Goal: Download file/media

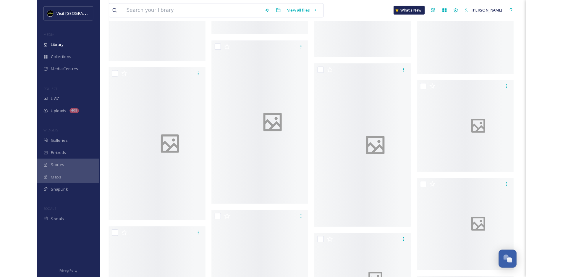
scroll to position [1864, 0]
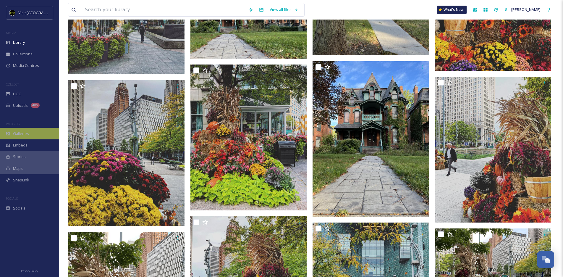
click at [26, 135] on span "Galleries" at bounding box center [21, 134] width 16 height 6
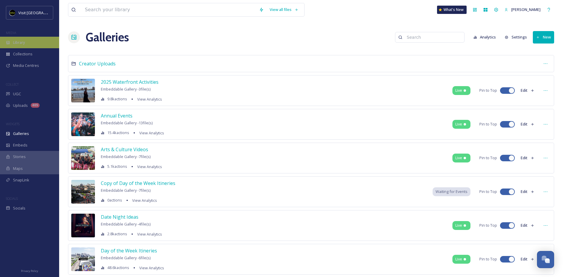
click at [27, 46] on div "Library" at bounding box center [29, 43] width 59 height 12
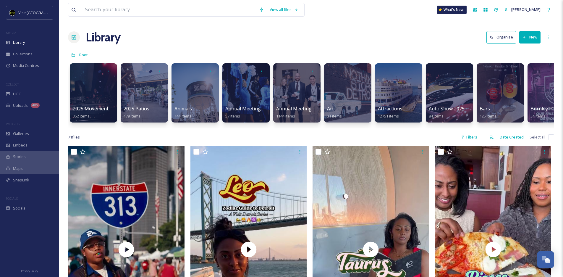
click at [465, 36] on button "New" at bounding box center [529, 37] width 21 height 12
click at [465, 74] on span "Folder" at bounding box center [522, 74] width 11 height 6
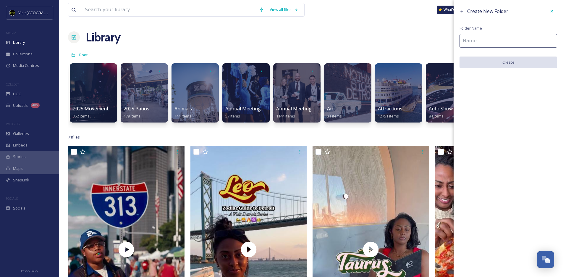
click at [465, 40] on input at bounding box center [508, 41] width 98 height 14
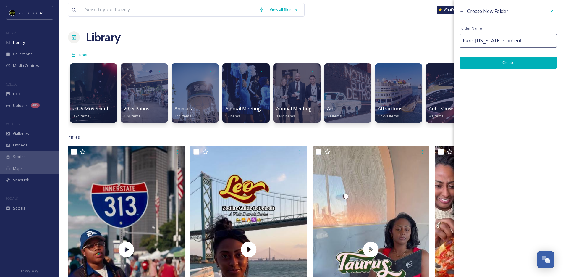
click at [462, 41] on input "Pure [US_STATE] Content" at bounding box center [508, 41] width 98 height 14
click at [465, 42] on input "Pure [US_STATE] Content" at bounding box center [508, 41] width 98 height 14
type input "Pure [US_STATE] Content"
click at [465, 66] on button "Create" at bounding box center [508, 62] width 98 height 12
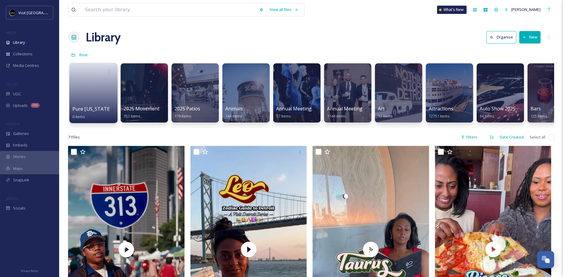
click at [103, 101] on link at bounding box center [93, 91] width 42 height 29
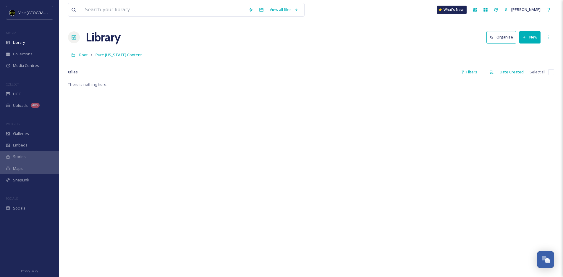
click at [465, 38] on icon at bounding box center [524, 37] width 4 height 4
click at [465, 70] on div "Folder" at bounding box center [523, 74] width 33 height 12
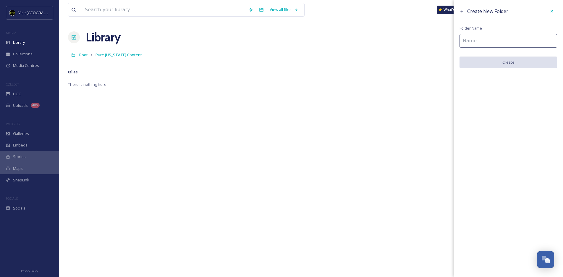
click at [465, 40] on input at bounding box center [508, 41] width 98 height 14
type input "FALL"
click at [465, 65] on button "Create" at bounding box center [508, 62] width 98 height 12
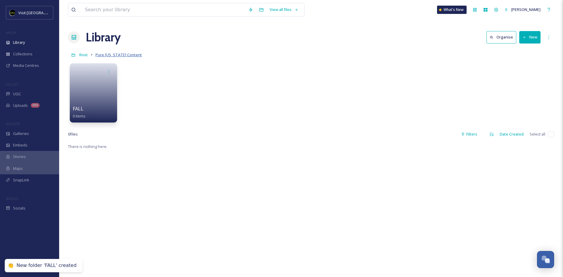
click at [114, 54] on span "Pure [US_STATE] Content" at bounding box center [118, 54] width 46 height 5
click at [84, 57] on span "Root" at bounding box center [83, 54] width 9 height 5
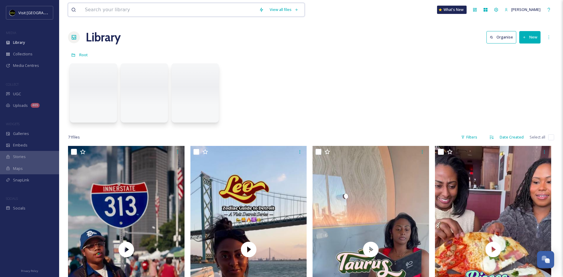
click at [153, 13] on input at bounding box center [169, 9] width 174 height 13
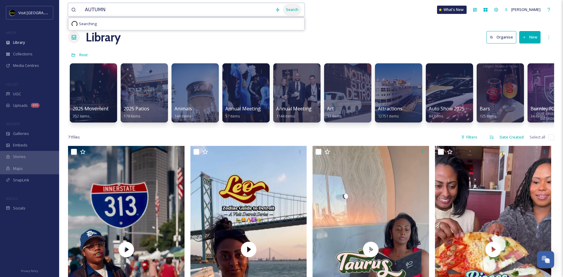
type input "AUTUMN"
click at [291, 9] on div "Search" at bounding box center [292, 10] width 18 height 12
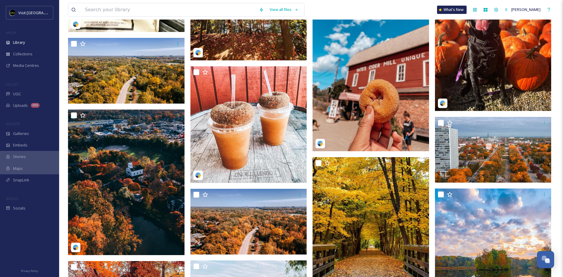
scroll to position [614, 0]
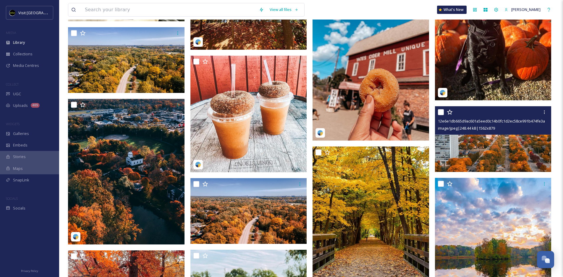
click at [465, 139] on img at bounding box center [493, 139] width 116 height 66
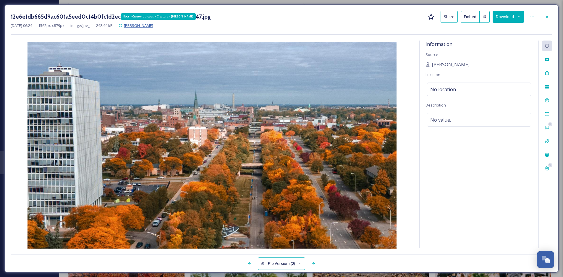
click at [153, 26] on span "[PERSON_NAME]" at bounding box center [138, 25] width 29 height 5
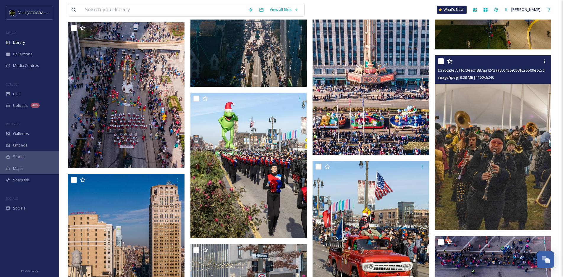
scroll to position [3032, 0]
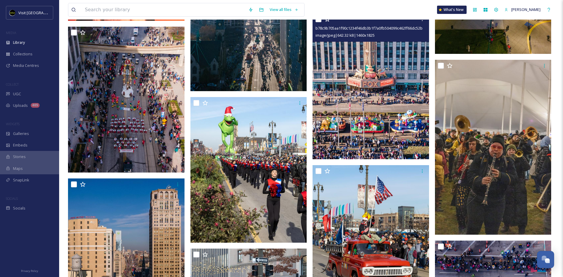
click at [389, 137] on img at bounding box center [370, 86] width 116 height 146
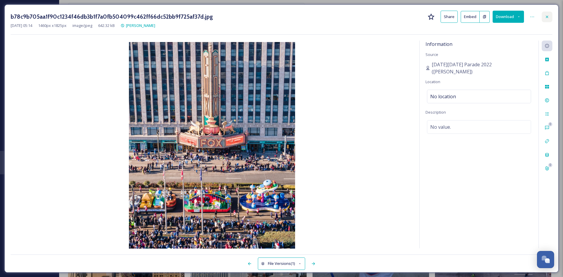
click at [465, 17] on icon at bounding box center [547, 16] width 5 height 5
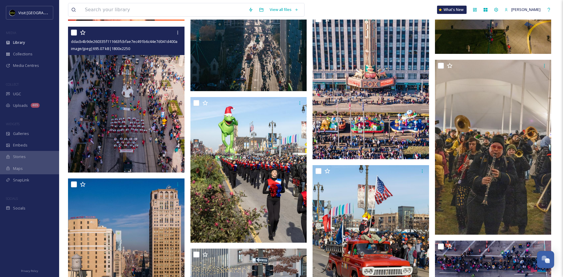
click at [146, 95] on img at bounding box center [126, 100] width 116 height 146
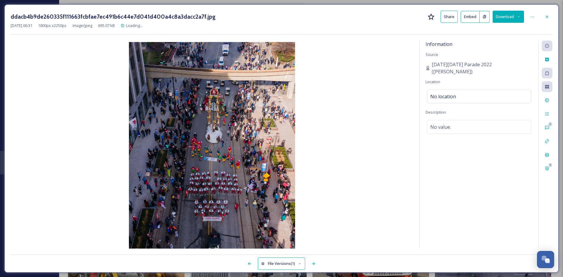
click at [465, 15] on div "ddacb4b9de260335f111663fcbfae7ec491b6c44e7d041d400a4c8a3dacc2a7f.jpg Share Embe…" at bounding box center [281, 138] width 554 height 268
click at [465, 17] on div at bounding box center [547, 17] width 11 height 11
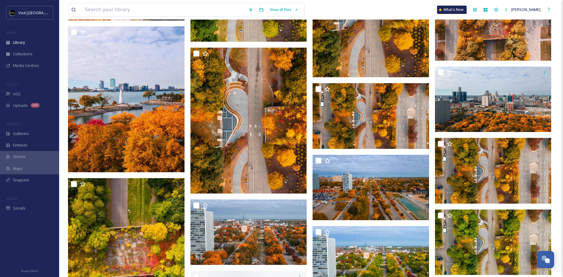
scroll to position [5506, 0]
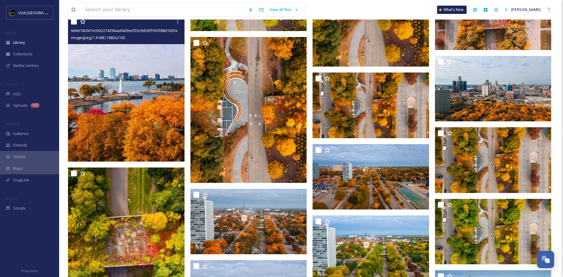
click at [134, 143] on img at bounding box center [126, 89] width 116 height 146
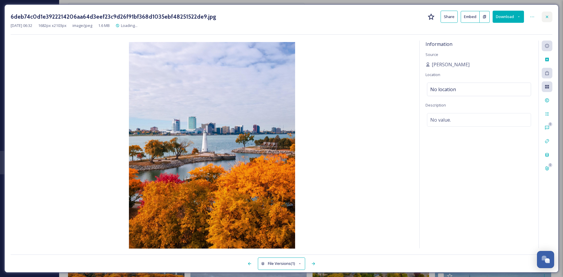
click at [465, 20] on div at bounding box center [547, 17] width 11 height 11
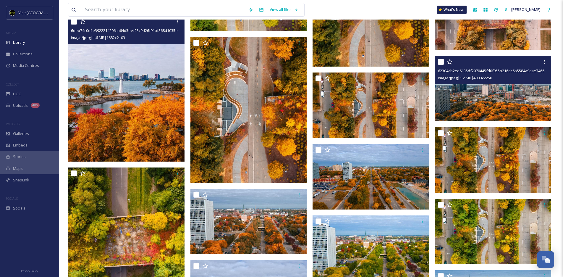
click at [465, 95] on img at bounding box center [493, 89] width 116 height 66
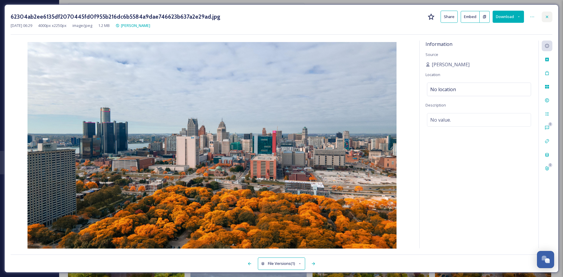
click at [465, 18] on icon at bounding box center [547, 16] width 5 height 5
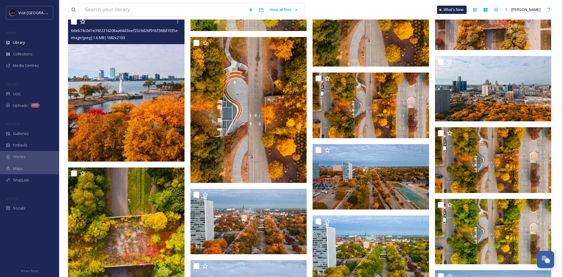
click at [403, 192] on img at bounding box center [370, 177] width 116 height 66
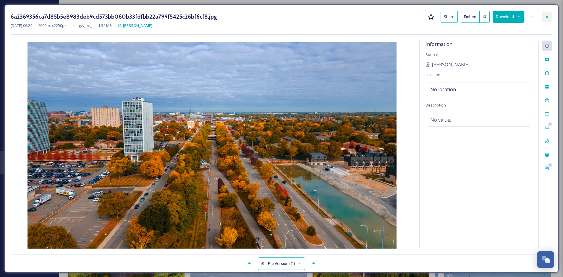
click at [465, 18] on icon at bounding box center [547, 16] width 5 height 5
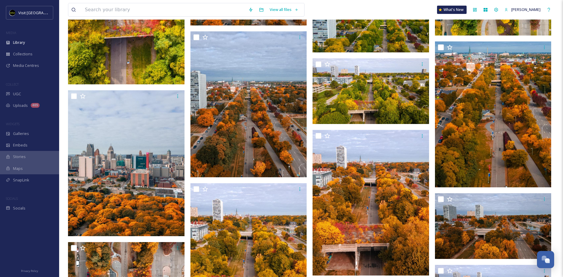
scroll to position [5805, 0]
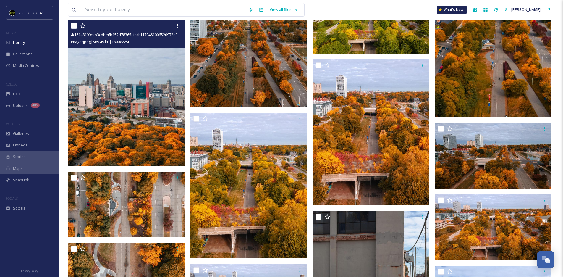
click at [153, 122] on img at bounding box center [126, 93] width 116 height 146
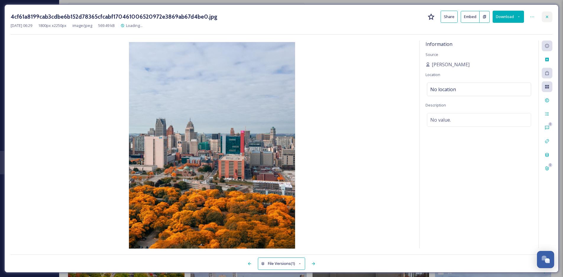
click at [465, 17] on div at bounding box center [547, 17] width 11 height 11
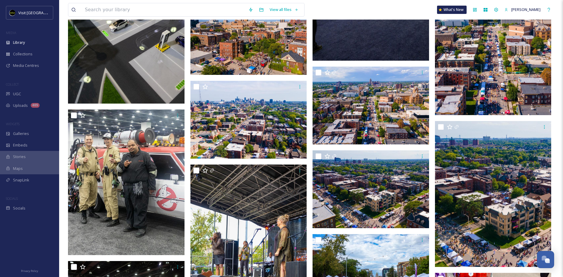
scroll to position [7656, 0]
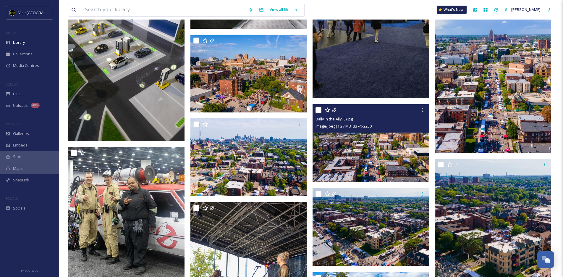
click at [357, 171] on img at bounding box center [370, 143] width 116 height 78
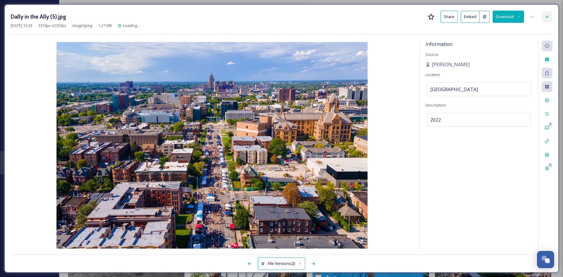
click at [465, 16] on icon at bounding box center [547, 16] width 5 height 5
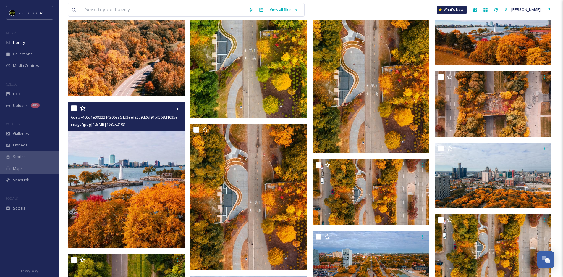
scroll to position [5421, 0]
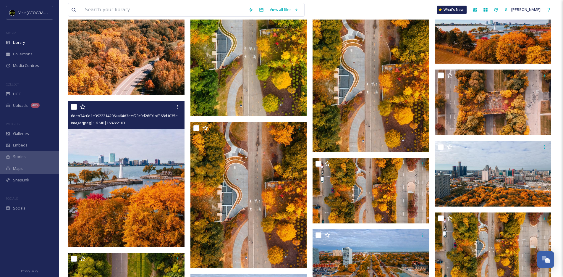
click at [152, 209] on img at bounding box center [126, 174] width 116 height 146
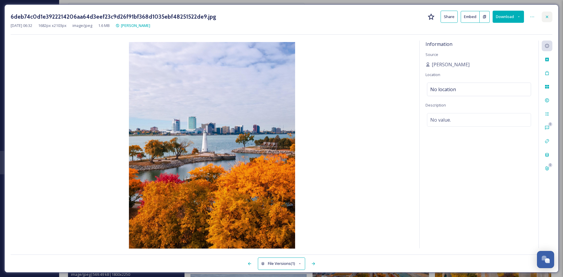
click at [465, 18] on icon at bounding box center [547, 16] width 5 height 5
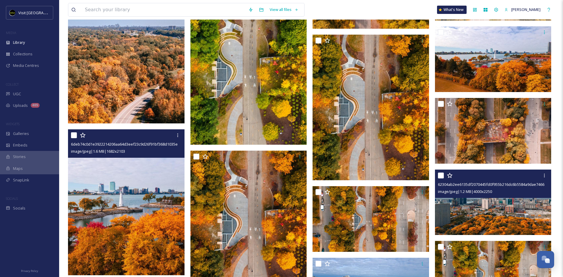
scroll to position [5391, 0]
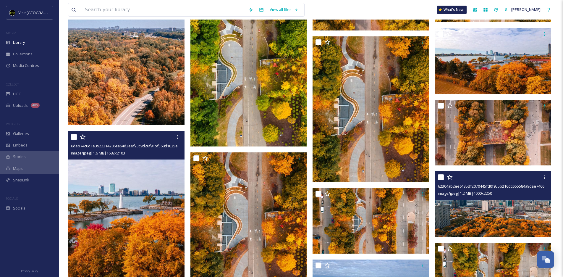
click at [465, 213] on img at bounding box center [493, 204] width 116 height 66
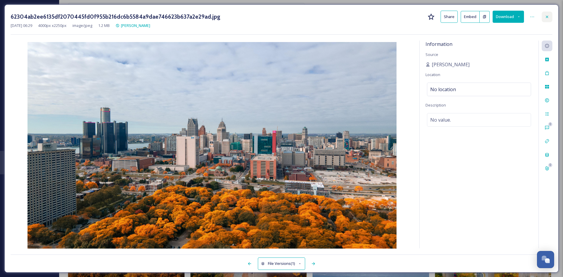
click at [465, 17] on icon at bounding box center [547, 16] width 5 height 5
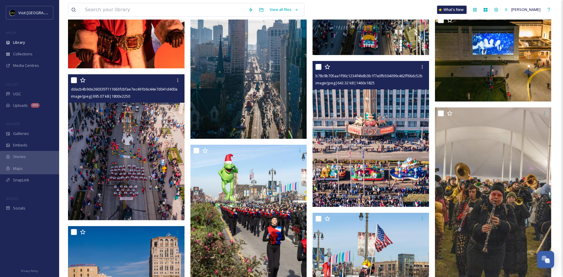
scroll to position [2983, 0]
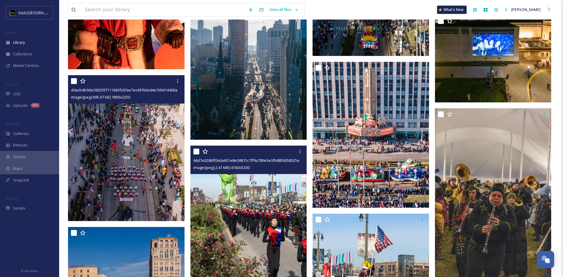
click at [255, 204] on img at bounding box center [248, 218] width 116 height 146
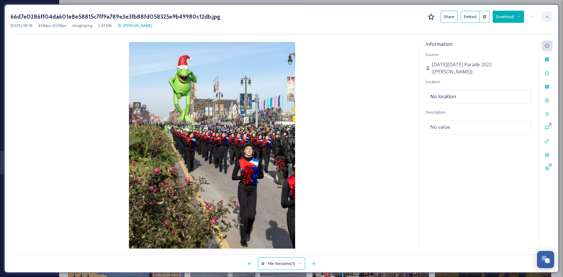
click at [465, 18] on div at bounding box center [547, 17] width 11 height 11
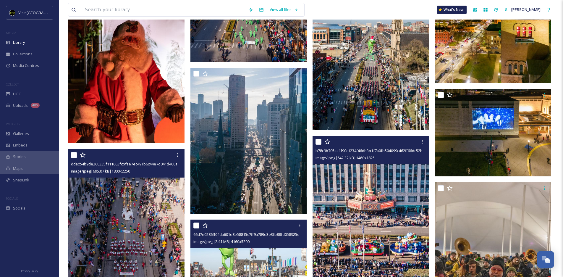
scroll to position [2908, 0]
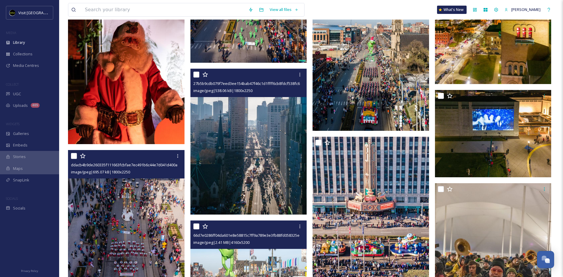
click at [264, 152] on img at bounding box center [248, 142] width 116 height 146
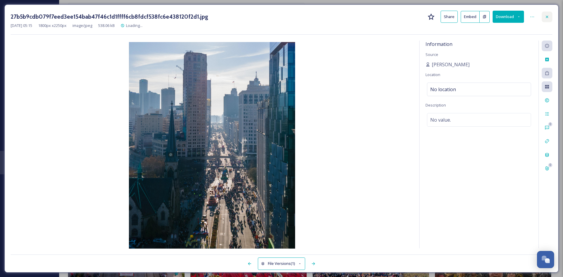
click at [465, 15] on icon at bounding box center [547, 16] width 5 height 5
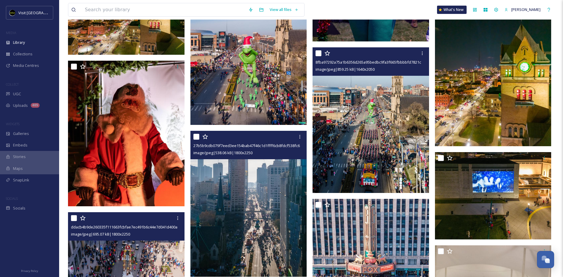
scroll to position [2845, 0]
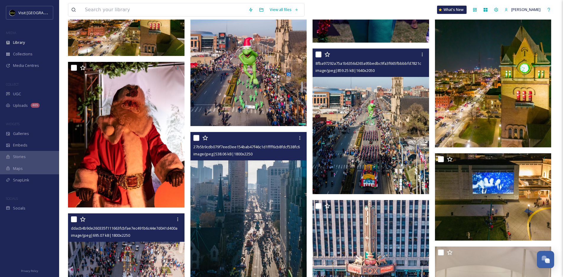
click at [383, 125] on img at bounding box center [370, 121] width 116 height 146
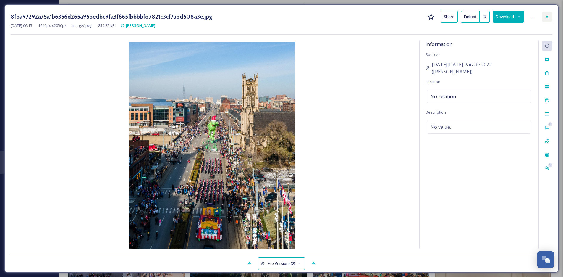
click at [465, 14] on div at bounding box center [547, 17] width 11 height 11
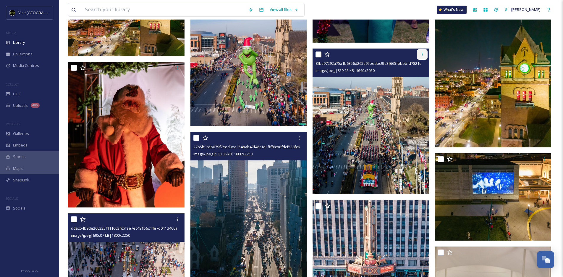
click at [425, 53] on div at bounding box center [422, 54] width 11 height 11
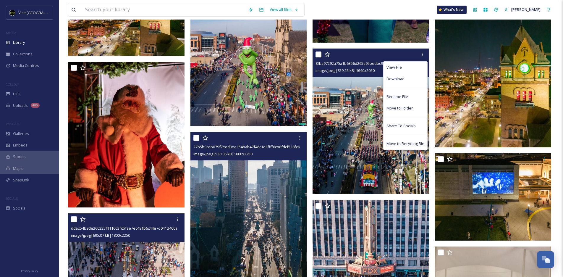
click at [353, 116] on img at bounding box center [370, 121] width 116 height 146
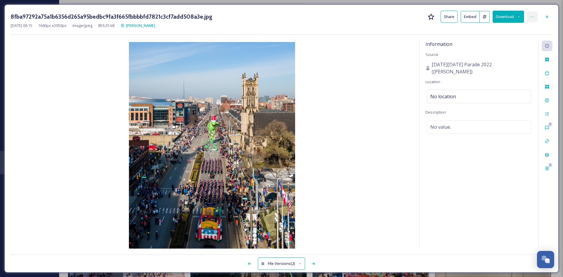
click at [465, 18] on icon at bounding box center [532, 16] width 5 height 5
click at [421, 32] on div "8fba97292a75a1b6356d265a95bedbc9fa3f665fbbbbfd7821c3cf7add508a3e.jpg Share Embe…" at bounding box center [282, 23] width 542 height 24
click at [447, 21] on button "Share" at bounding box center [448, 17] width 17 height 12
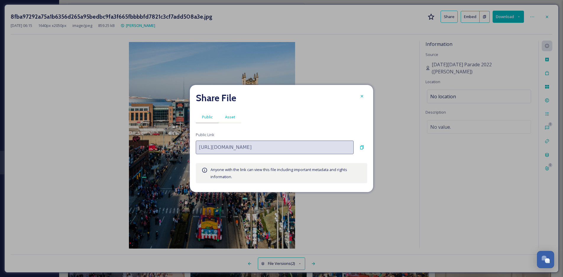
click at [230, 118] on span "Asset" at bounding box center [230, 117] width 10 height 6
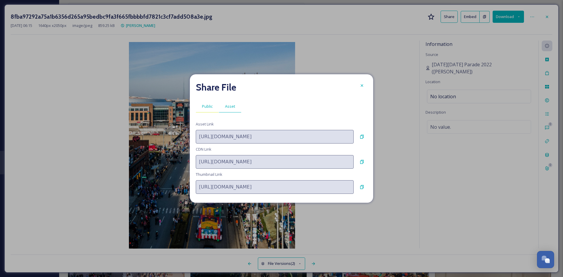
click at [208, 106] on span "Public" at bounding box center [207, 106] width 11 height 6
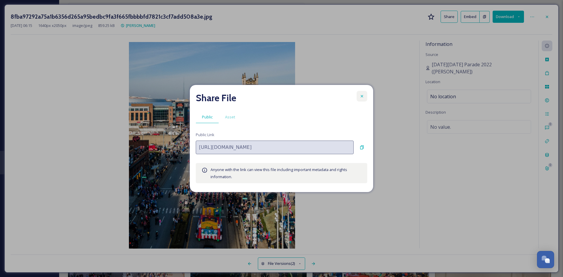
click at [361, 96] on icon at bounding box center [361, 96] width 5 height 5
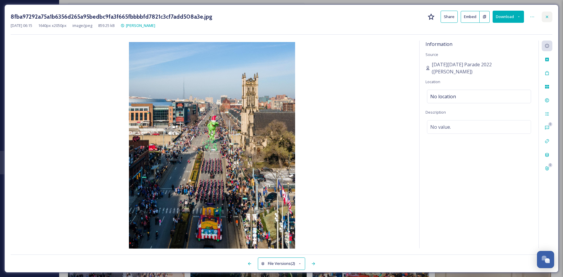
click at [465, 17] on icon at bounding box center [547, 16] width 2 height 2
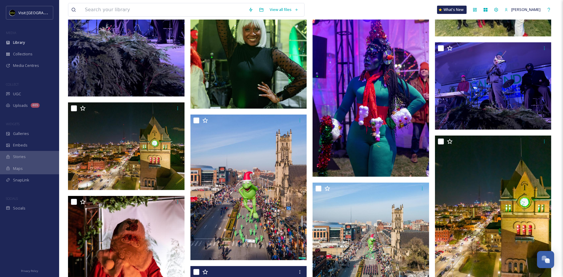
scroll to position [2712, 0]
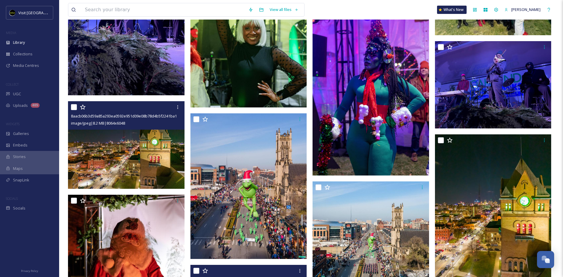
click at [146, 146] on img at bounding box center [126, 145] width 116 height 88
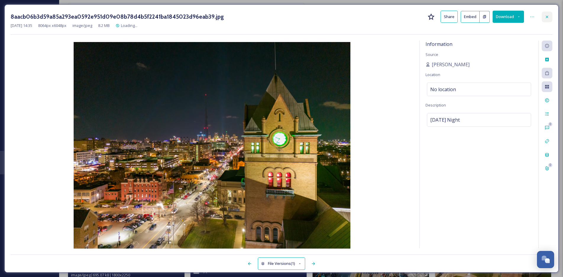
click at [465, 20] on div at bounding box center [547, 17] width 11 height 11
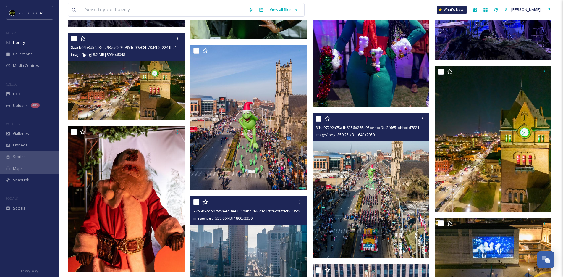
scroll to position [2802, 0]
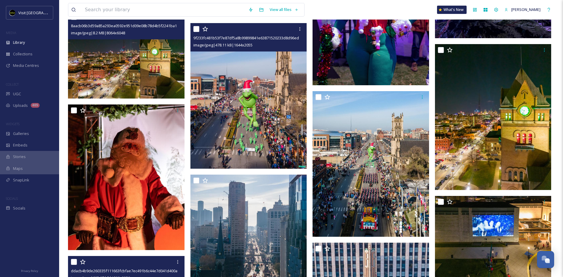
click at [257, 134] on img at bounding box center [248, 96] width 116 height 146
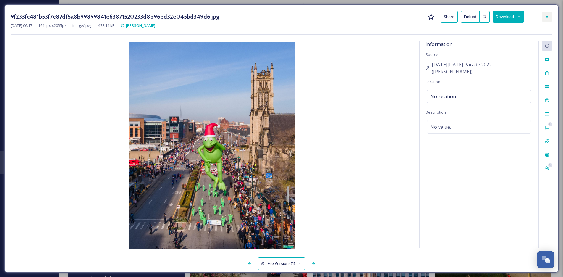
click at [465, 19] on div at bounding box center [547, 17] width 11 height 11
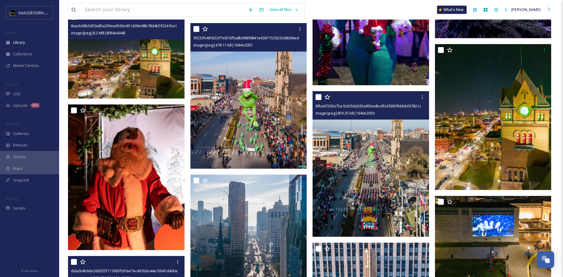
click at [409, 180] on img at bounding box center [370, 164] width 116 height 146
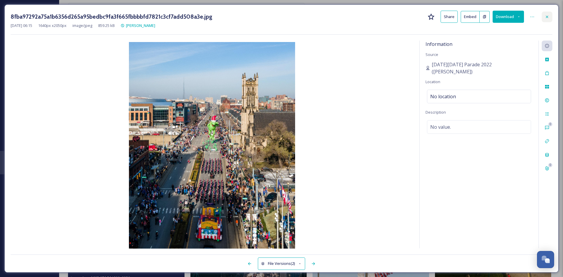
click at [465, 19] on icon at bounding box center [547, 16] width 5 height 5
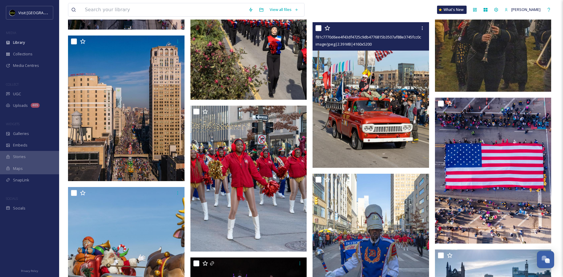
scroll to position [3183, 0]
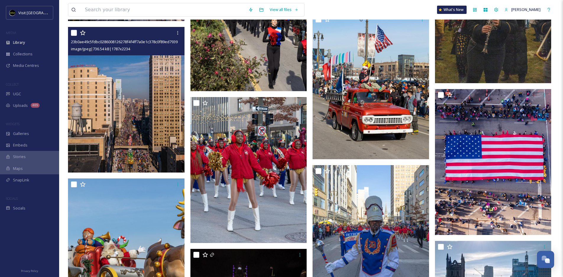
click at [138, 145] on img at bounding box center [126, 100] width 116 height 146
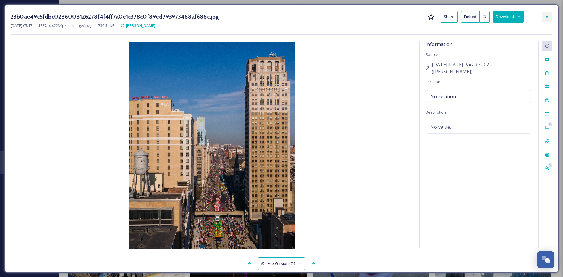
click at [465, 14] on icon at bounding box center [547, 16] width 5 height 5
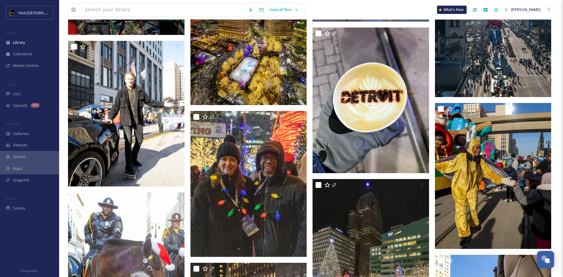
scroll to position [3413, 0]
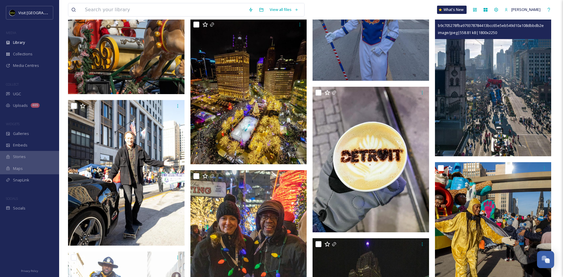
click at [465, 139] on img at bounding box center [493, 84] width 116 height 146
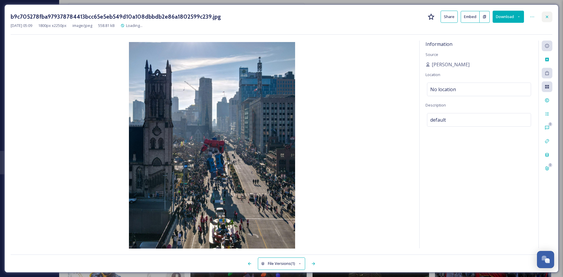
click at [465, 20] on div at bounding box center [547, 17] width 11 height 11
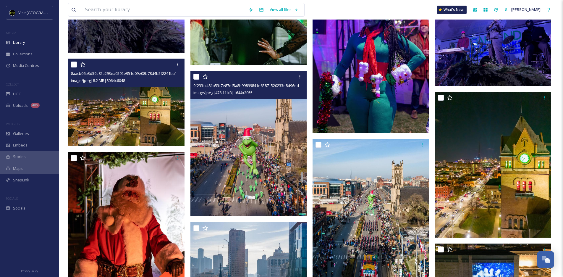
scroll to position [2743, 0]
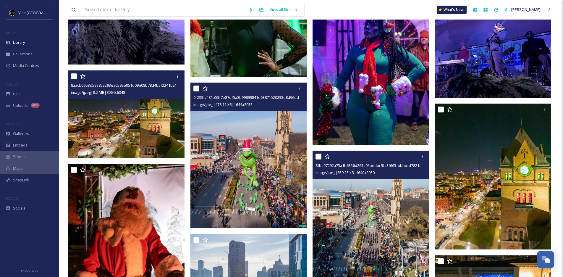
click at [364, 214] on img at bounding box center [370, 223] width 116 height 146
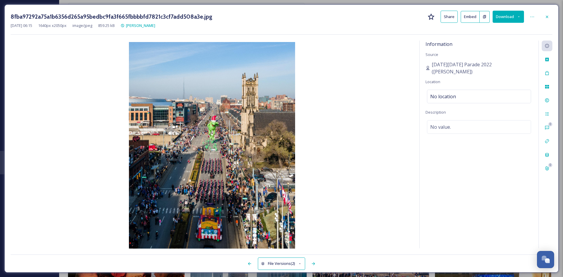
click at [465, 18] on button "Download" at bounding box center [508, 17] width 31 height 12
click at [367, 77] on img at bounding box center [212, 146] width 403 height 208
click at [465, 18] on button "Download" at bounding box center [508, 17] width 31 height 12
click at [339, 92] on img at bounding box center [212, 146] width 403 height 208
click at [465, 15] on icon at bounding box center [547, 16] width 5 height 5
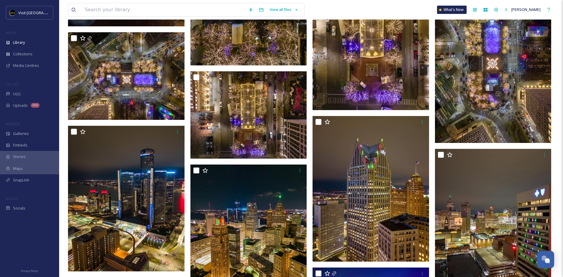
scroll to position [1045, 0]
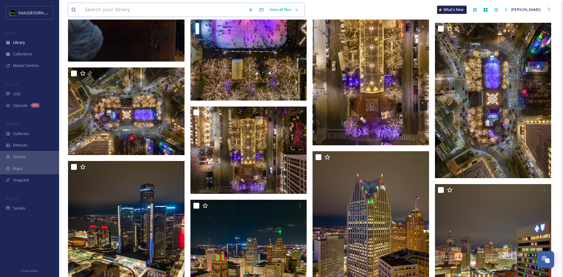
click at [164, 12] on input at bounding box center [163, 9] width 163 height 13
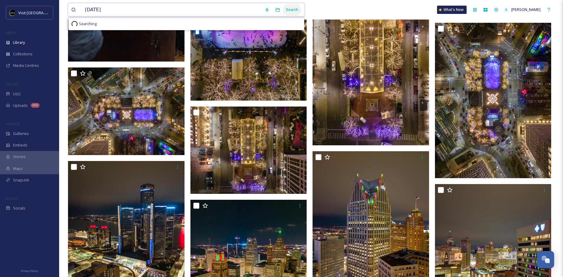
type input "[DATE]"
click at [294, 7] on div "Search" at bounding box center [292, 10] width 18 height 12
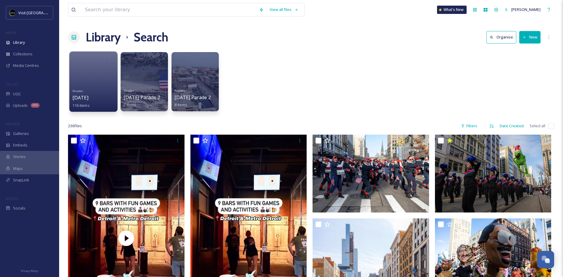
click at [103, 90] on div "Parades [DATE] 116 items" at bounding box center [93, 98] width 42 height 22
click at [93, 91] on div "Parades [DATE] 116 items" at bounding box center [93, 98] width 42 height 22
click at [94, 83] on div at bounding box center [93, 81] width 48 height 60
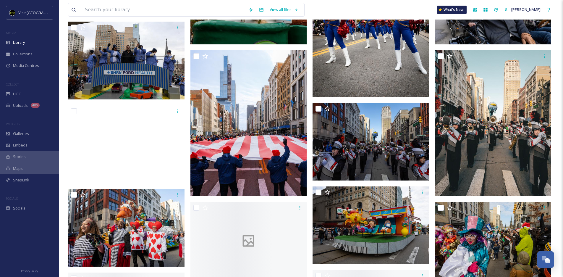
scroll to position [850, 0]
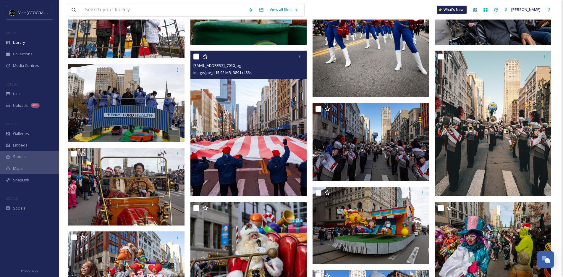
click at [230, 131] on img at bounding box center [248, 124] width 116 height 146
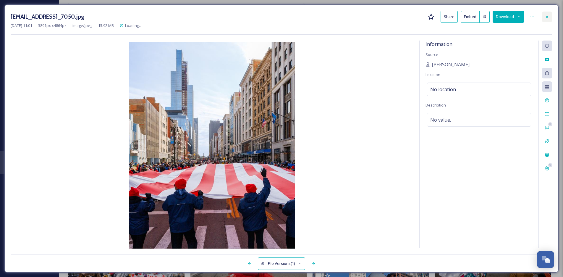
click at [465, 20] on div at bounding box center [547, 17] width 11 height 11
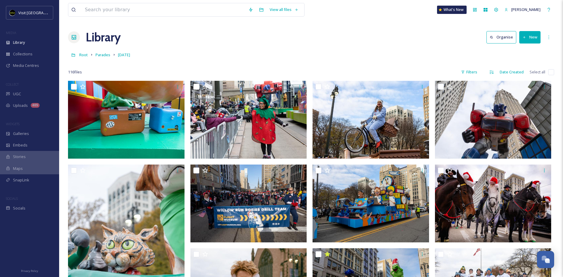
click at [465, 74] on div "116 file s Filters Date Created Select all" at bounding box center [311, 72] width 486 height 12
click at [465, 72] on div "Filters" at bounding box center [469, 72] width 22 height 12
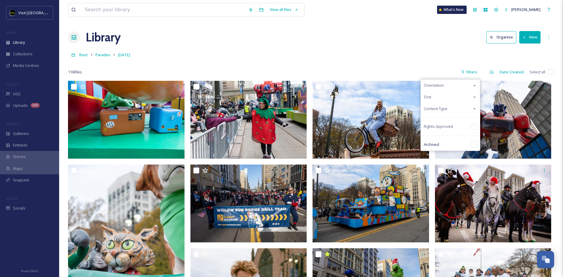
click at [457, 86] on div "Orientation" at bounding box center [450, 86] width 59 height 12
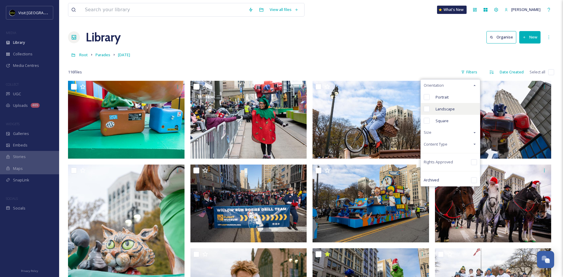
click at [457, 108] on div "Landscape" at bounding box center [450, 109] width 59 height 12
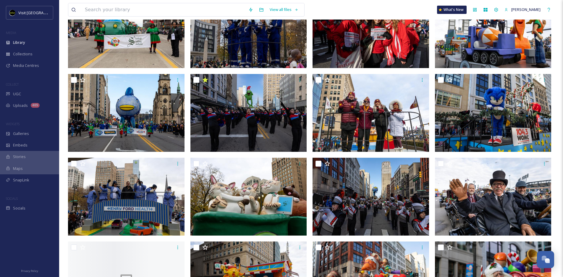
scroll to position [430, 0]
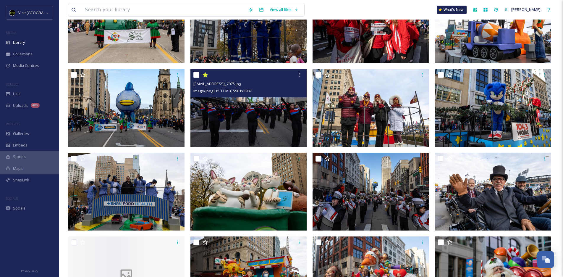
click at [281, 121] on img at bounding box center [248, 108] width 116 height 78
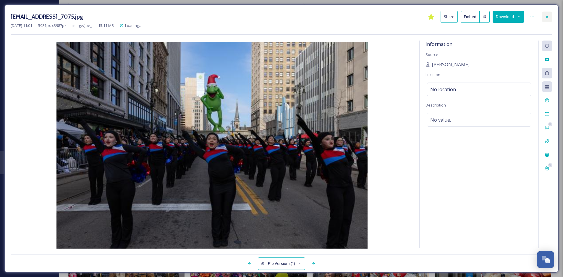
click at [465, 15] on icon at bounding box center [547, 16] width 5 height 5
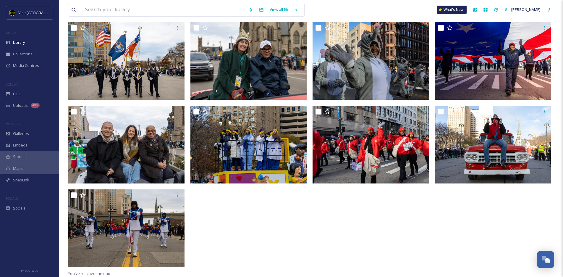
scroll to position [1229, 0]
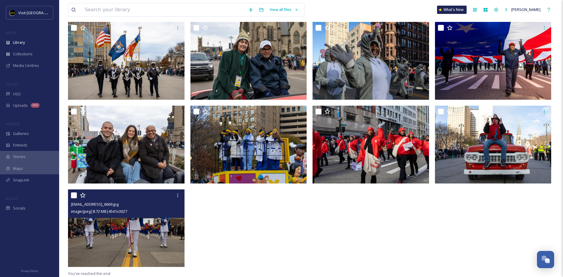
click at [172, 236] on img at bounding box center [126, 228] width 116 height 78
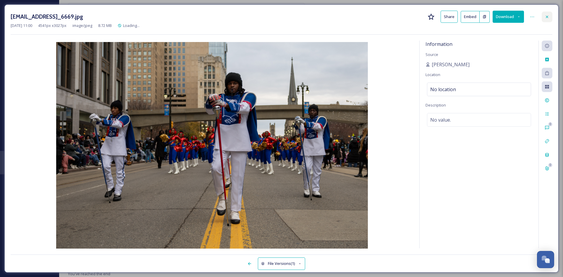
click at [465, 19] on icon at bounding box center [547, 16] width 5 height 5
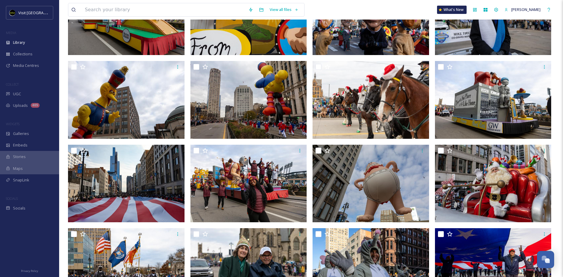
scroll to position [1022, 0]
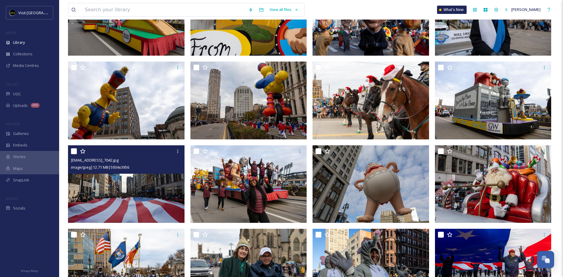
click at [157, 207] on img at bounding box center [126, 184] width 116 height 78
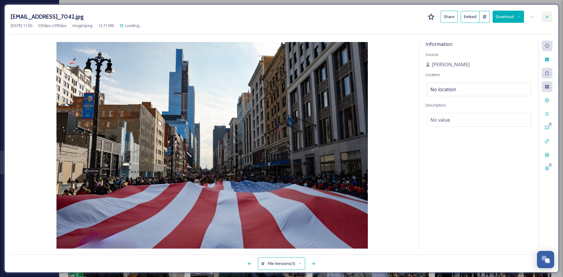
click at [465, 16] on icon at bounding box center [547, 16] width 5 height 5
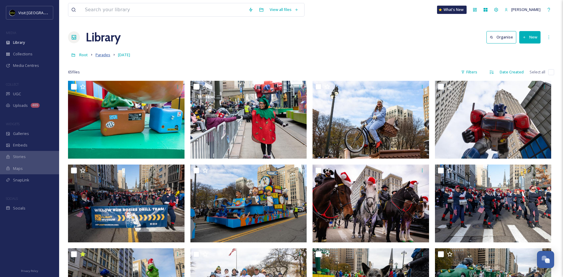
click at [102, 57] on span "Parades" at bounding box center [102, 54] width 15 height 5
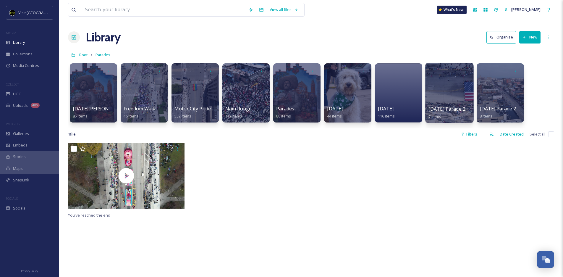
click at [444, 113] on div "[DATE] Parade 2022 7 items" at bounding box center [449, 112] width 42 height 15
click at [457, 97] on div at bounding box center [449, 93] width 48 height 60
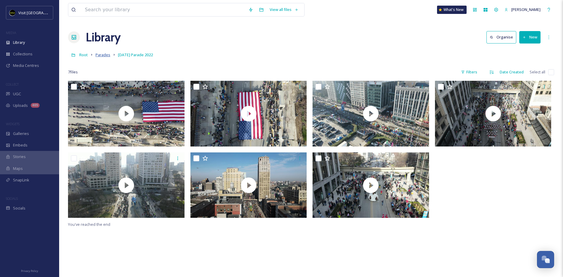
click at [108, 55] on span "Parades" at bounding box center [102, 54] width 15 height 5
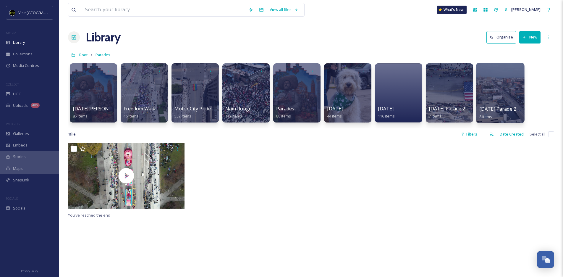
click at [465, 109] on span "[DATE] Parade 2023" at bounding box center [501, 109] width 45 height 7
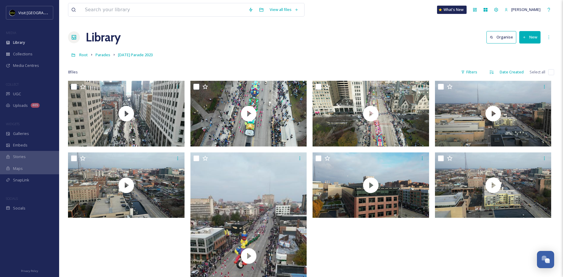
click at [100, 58] on link "Parades" at bounding box center [102, 54] width 15 height 7
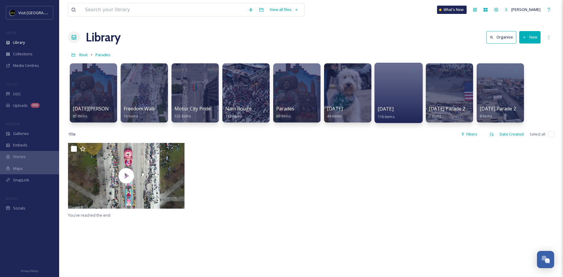
click at [398, 104] on div at bounding box center [398, 93] width 48 height 60
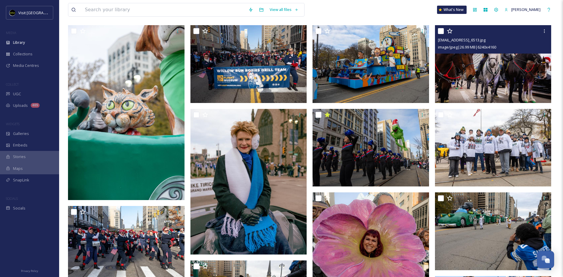
scroll to position [140, 0]
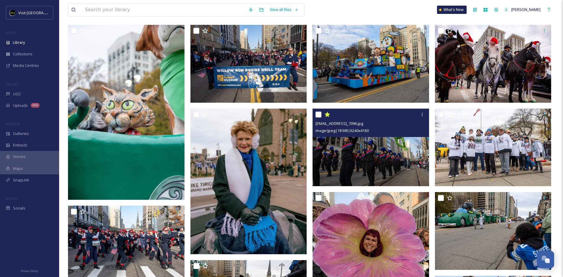
click at [384, 153] on img at bounding box center [370, 147] width 116 height 78
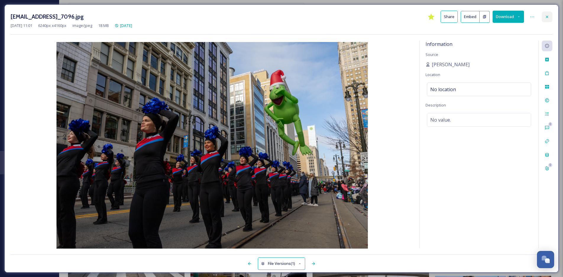
click at [465, 16] on icon at bounding box center [547, 16] width 5 height 5
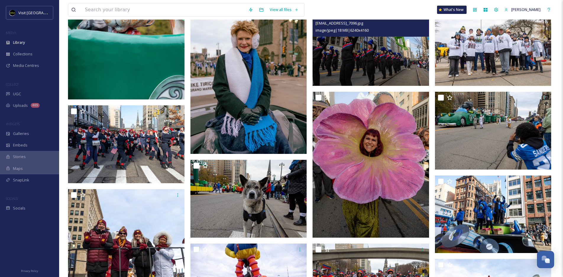
scroll to position [241, 0]
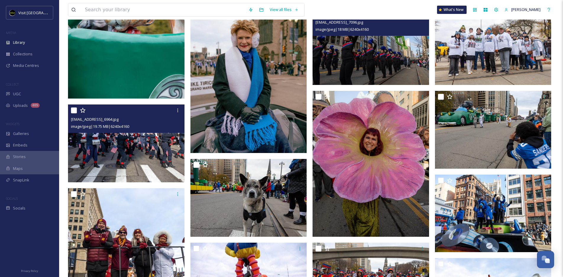
click at [124, 139] on img at bounding box center [126, 143] width 116 height 78
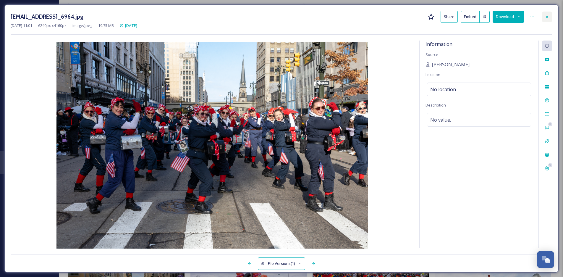
click at [465, 16] on icon at bounding box center [547, 16] width 2 height 2
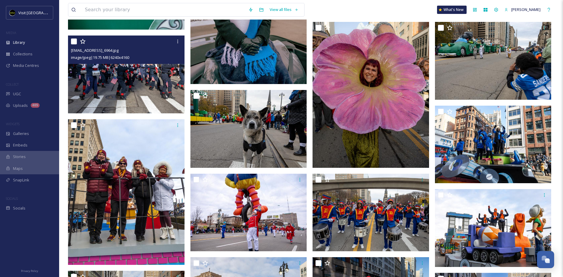
scroll to position [311, 0]
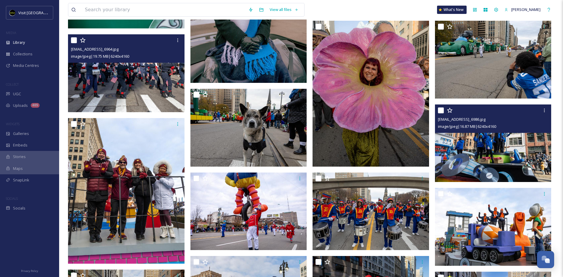
click at [465, 162] on img at bounding box center [493, 143] width 116 height 78
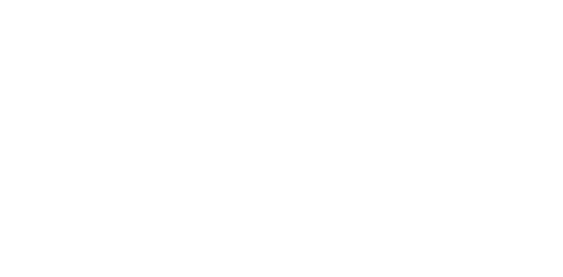
scroll to position [202, 0]
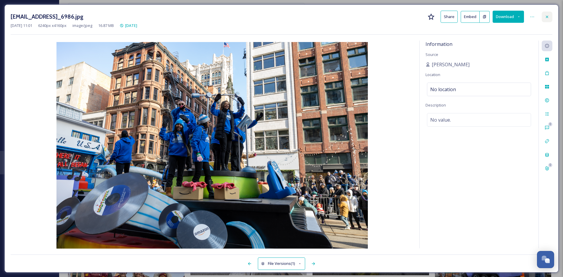
click at [465, 17] on icon at bounding box center [547, 16] width 5 height 5
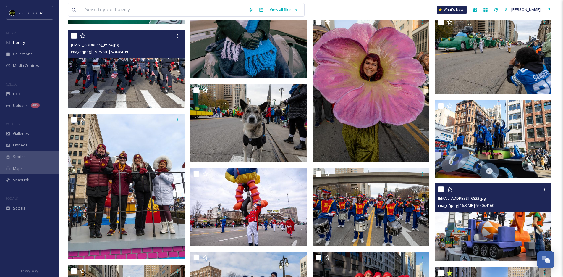
scroll to position [356, 0]
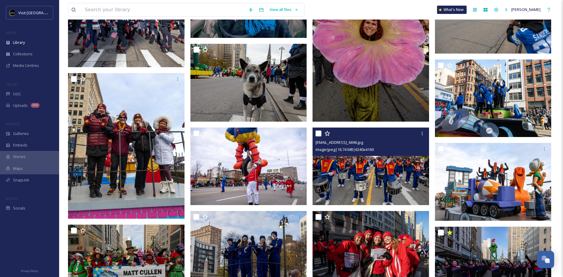
click at [370, 186] on img at bounding box center [370, 166] width 116 height 78
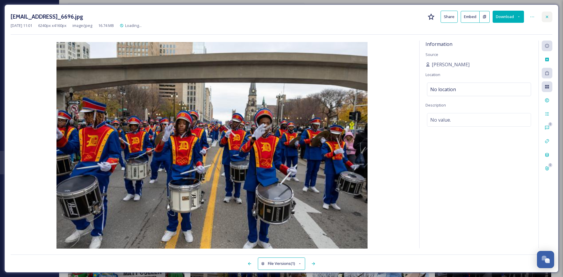
click at [465, 16] on icon at bounding box center [547, 16] width 5 height 5
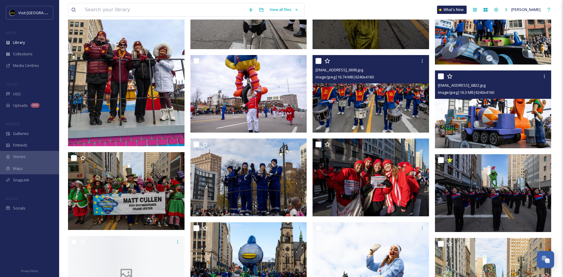
scroll to position [429, 0]
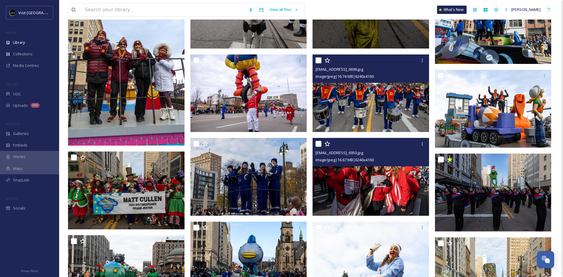
click at [412, 199] on img at bounding box center [370, 177] width 116 height 78
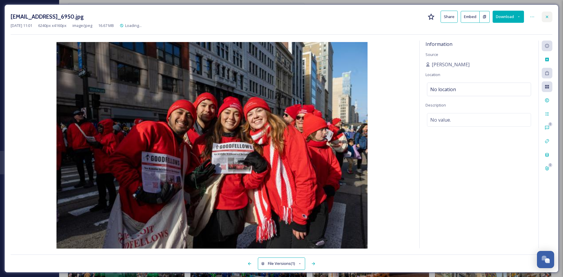
click at [465, 20] on div at bounding box center [547, 17] width 11 height 11
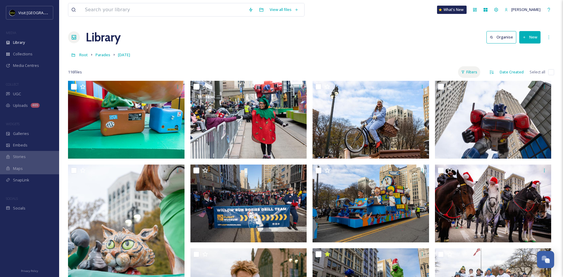
click at [465, 73] on div "Filters" at bounding box center [469, 72] width 22 height 12
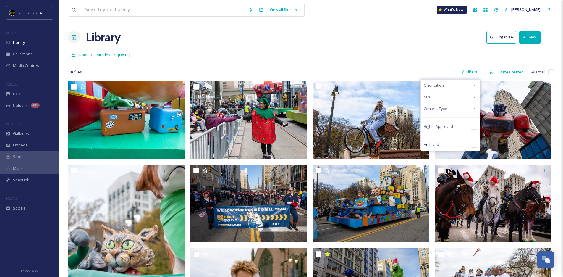
click at [451, 106] on div "Content Type" at bounding box center [450, 109] width 59 height 12
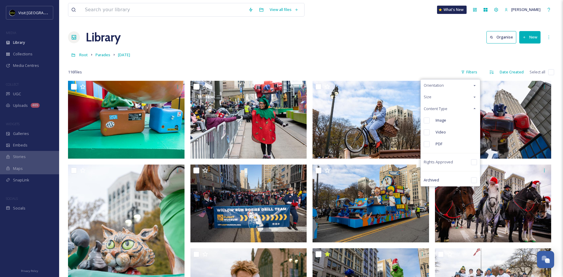
click at [448, 87] on div "Orientation" at bounding box center [450, 86] width 59 height 12
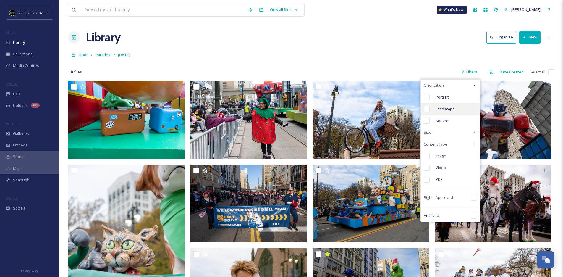
click at [456, 108] on div "Landscape" at bounding box center [450, 109] width 59 height 12
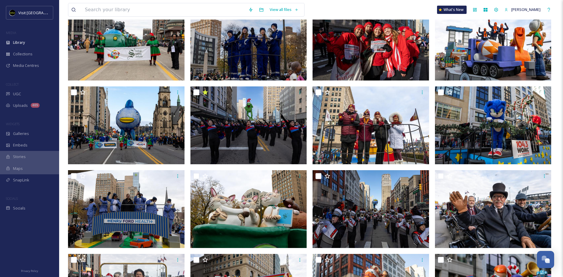
scroll to position [412, 0]
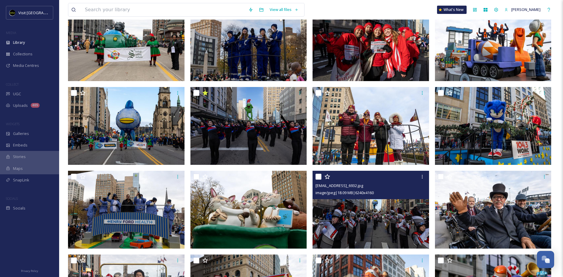
click at [392, 214] on img at bounding box center [370, 210] width 116 height 78
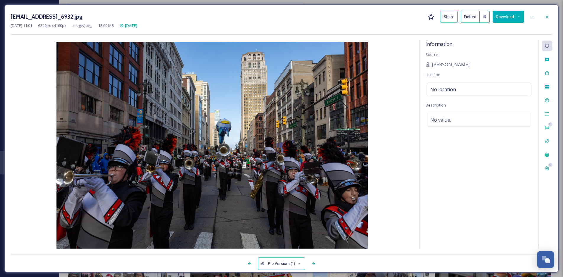
click at [465, 17] on button "Download" at bounding box center [508, 17] width 31 height 12
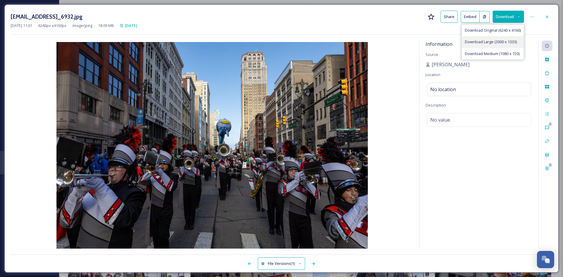
click at [465, 44] on span "Download Large (2000 x 1333)" at bounding box center [491, 42] width 52 height 6
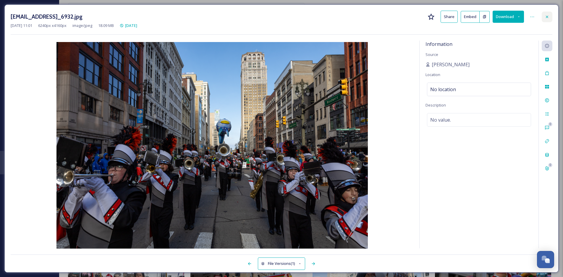
click at [465, 17] on icon at bounding box center [547, 16] width 2 height 2
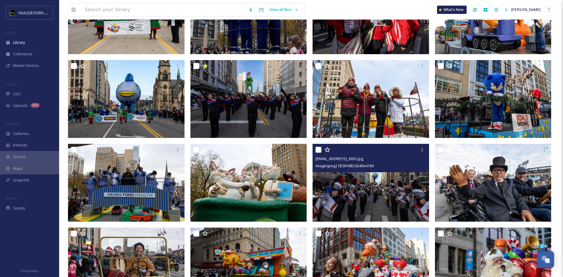
scroll to position [440, 0]
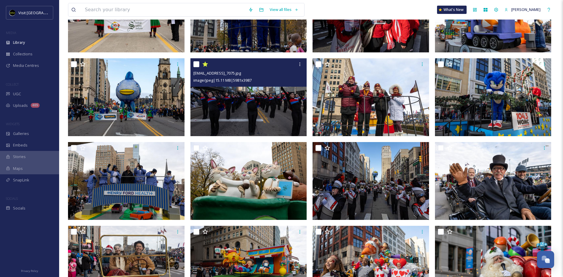
click at [248, 109] on img at bounding box center [248, 97] width 116 height 78
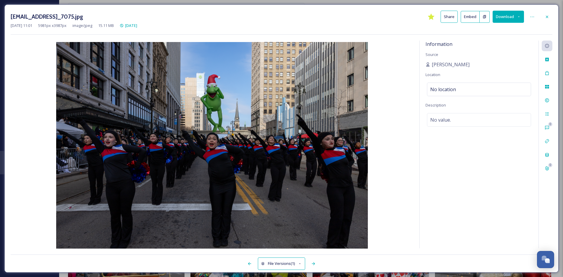
click at [465, 20] on button "Download" at bounding box center [508, 17] width 31 height 12
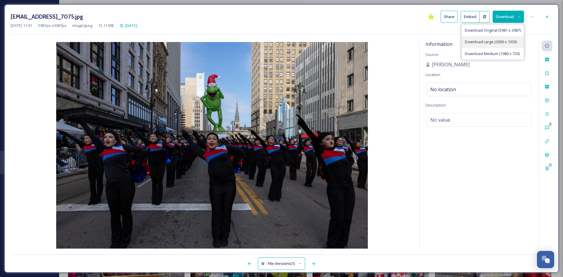
click at [465, 45] on div "Download Large (2000 x 1333)" at bounding box center [493, 42] width 62 height 12
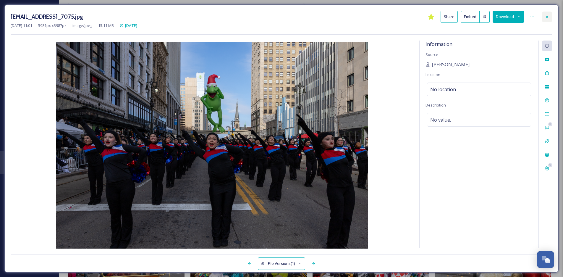
click at [465, 18] on icon at bounding box center [547, 16] width 5 height 5
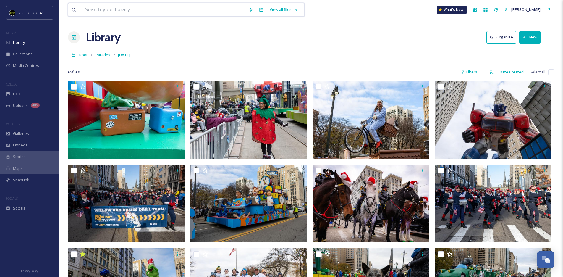
click at [167, 10] on input at bounding box center [163, 9] width 163 height 13
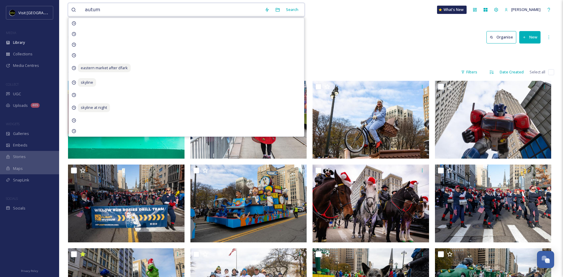
type input "autumn"
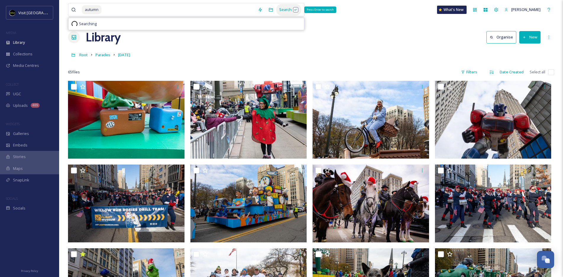
click at [282, 11] on div "Search Press Enter to search" at bounding box center [288, 10] width 25 height 12
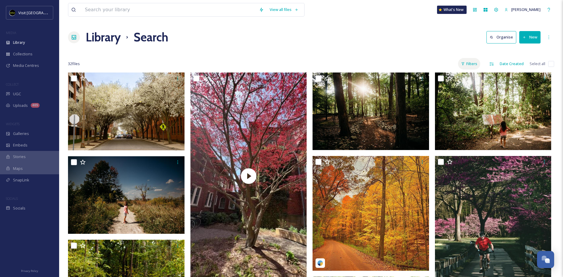
click at [465, 62] on div "Filters" at bounding box center [469, 64] width 22 height 12
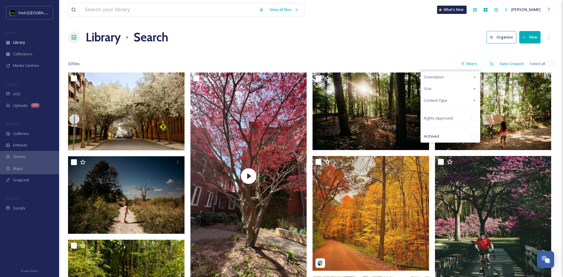
click at [453, 101] on div "Content Type" at bounding box center [450, 101] width 59 height 12
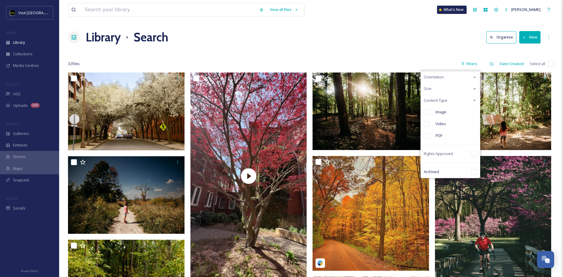
click at [435, 77] on span "Orientation" at bounding box center [434, 77] width 20 height 6
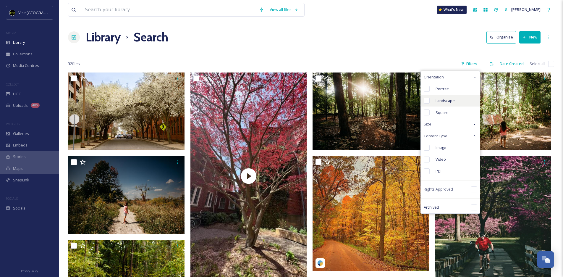
click at [449, 100] on span "Landscape" at bounding box center [444, 101] width 19 height 6
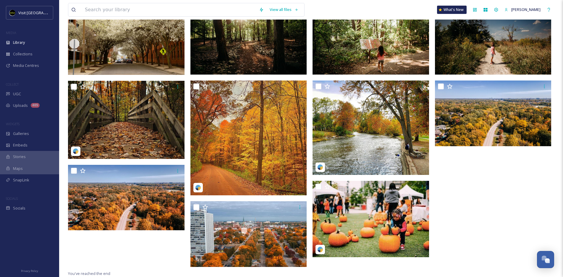
scroll to position [75, 0]
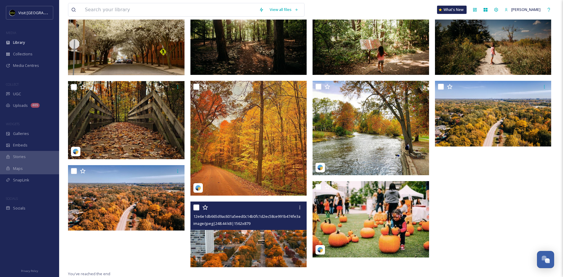
click at [263, 233] on img at bounding box center [248, 234] width 116 height 66
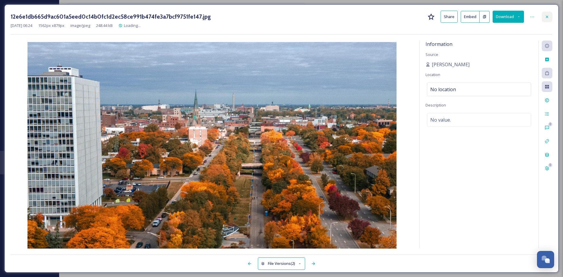
click at [465, 19] on icon at bounding box center [547, 16] width 5 height 5
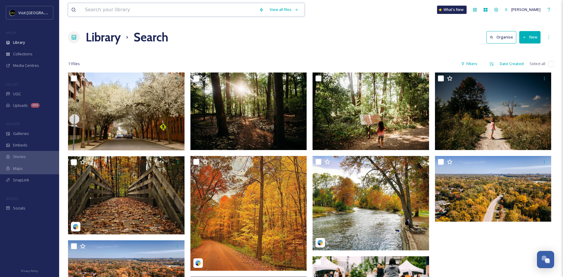
click at [123, 5] on input at bounding box center [169, 9] width 174 height 13
click at [290, 9] on div "Search" at bounding box center [292, 10] width 18 height 12
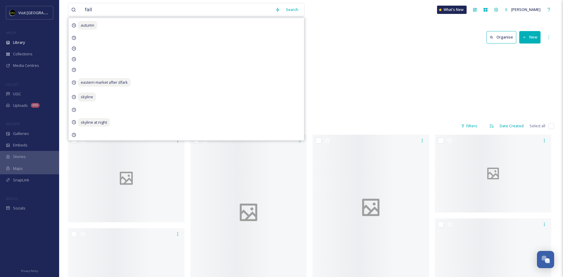
click at [404, 33] on div "Library Search Organise New" at bounding box center [311, 37] width 486 height 18
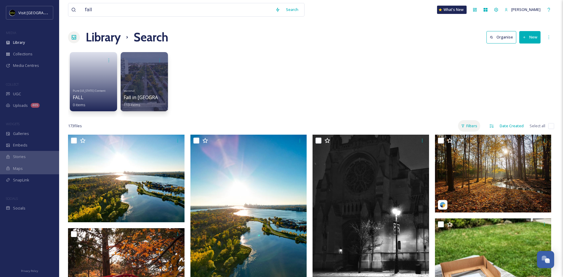
click at [465, 122] on div "Filters" at bounding box center [469, 126] width 22 height 12
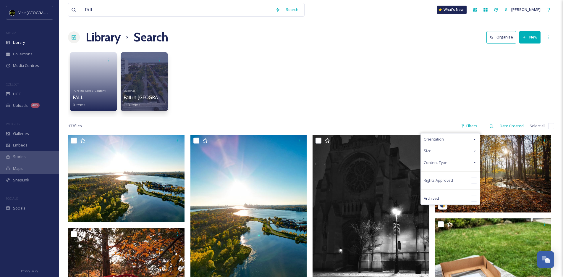
click at [440, 137] on span "Orientation" at bounding box center [434, 139] width 20 height 6
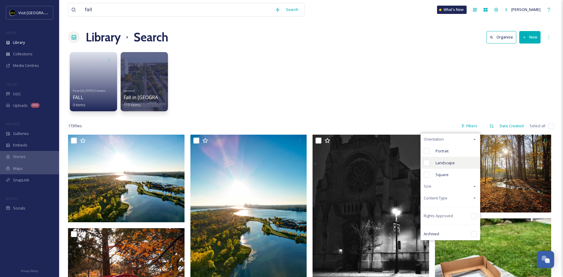
click at [448, 167] on div "Landscape" at bounding box center [450, 163] width 59 height 12
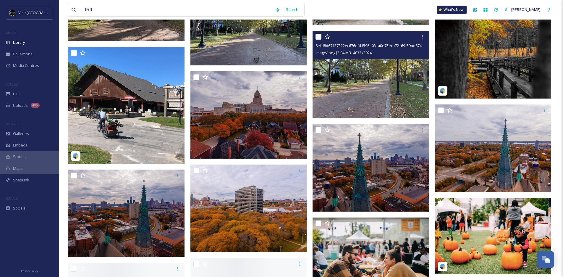
scroll to position [1038, 0]
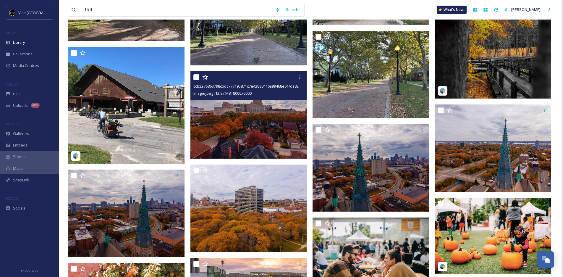
click at [261, 126] on img at bounding box center [248, 115] width 116 height 88
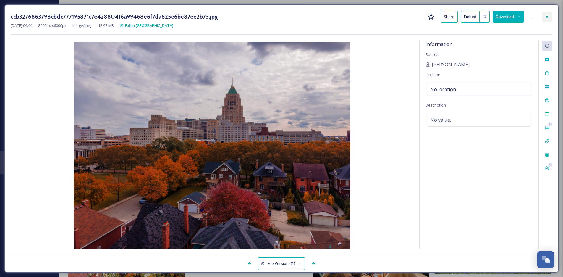
click at [465, 18] on icon at bounding box center [547, 16] width 5 height 5
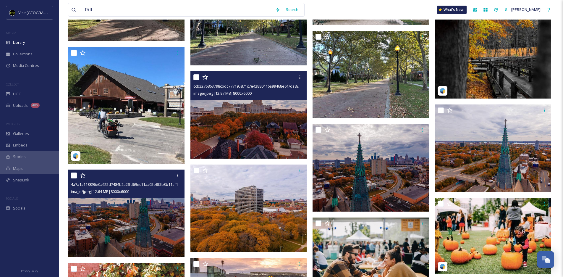
click at [137, 226] on img at bounding box center [126, 213] width 116 height 88
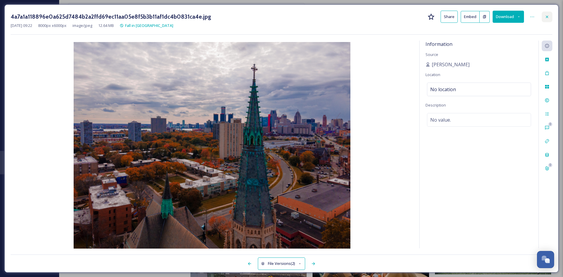
click at [465, 17] on icon at bounding box center [547, 16] width 5 height 5
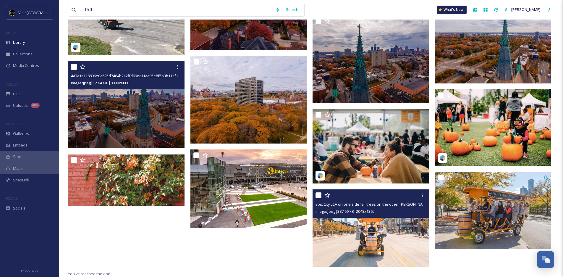
scroll to position [1133, 0]
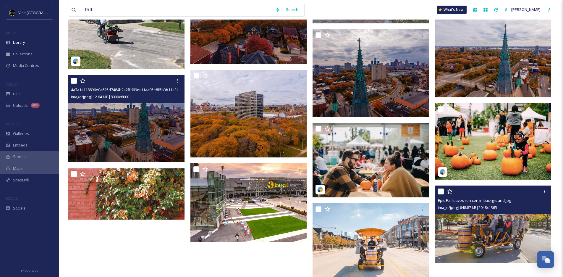
click at [459, 227] on img at bounding box center [493, 224] width 116 height 78
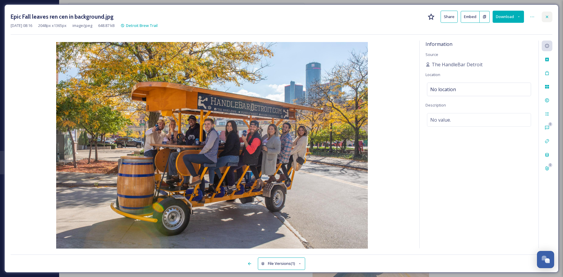
click at [465, 17] on icon at bounding box center [547, 16] width 5 height 5
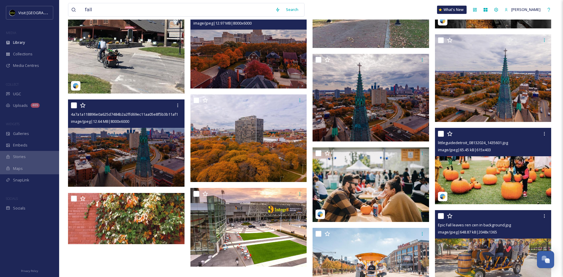
scroll to position [1107, 0]
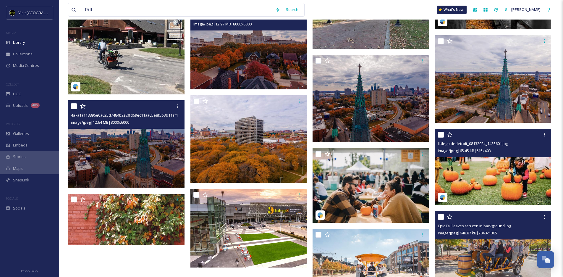
click at [465, 182] on img at bounding box center [493, 167] width 116 height 76
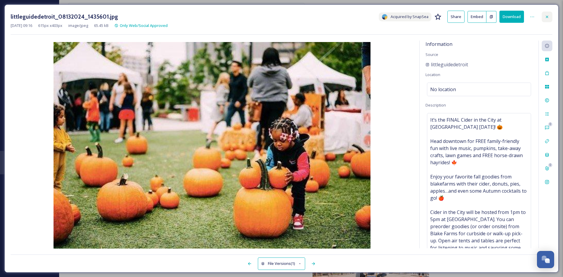
click at [465, 16] on icon at bounding box center [547, 16] width 5 height 5
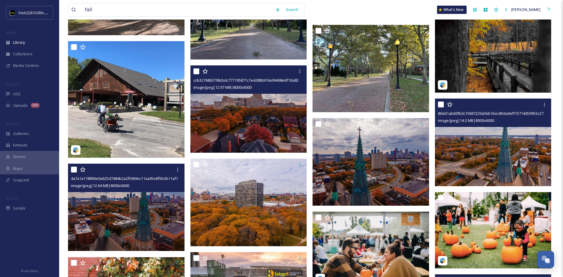
scroll to position [1043, 0]
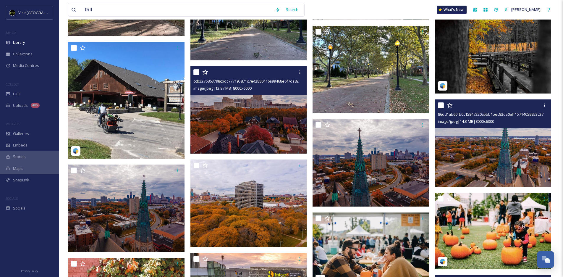
click at [453, 166] on img at bounding box center [493, 143] width 116 height 88
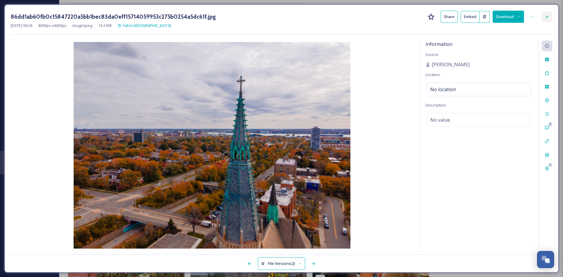
click at [465, 13] on div at bounding box center [547, 17] width 11 height 11
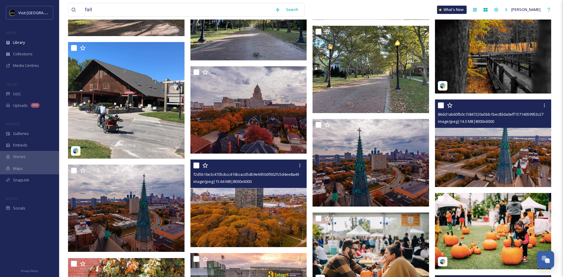
click at [238, 227] on img at bounding box center [248, 203] width 116 height 88
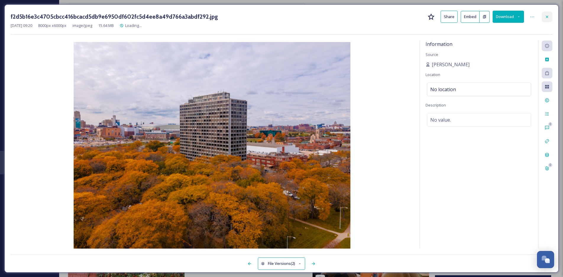
click at [465, 16] on icon at bounding box center [547, 16] width 2 height 2
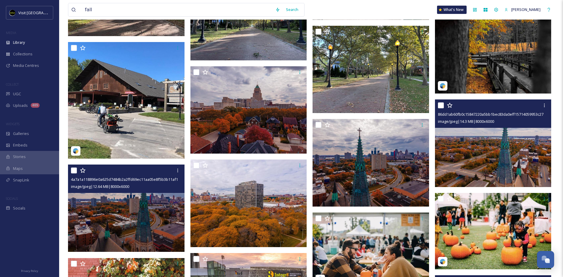
click at [143, 213] on img at bounding box center [126, 208] width 116 height 88
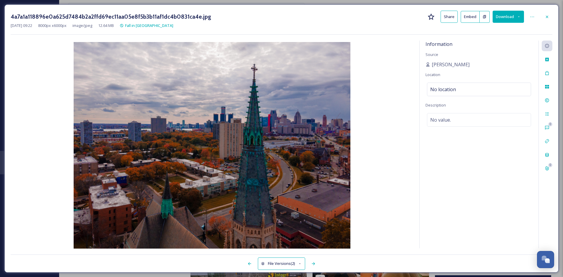
click at [465, 19] on button "Download" at bounding box center [508, 17] width 31 height 12
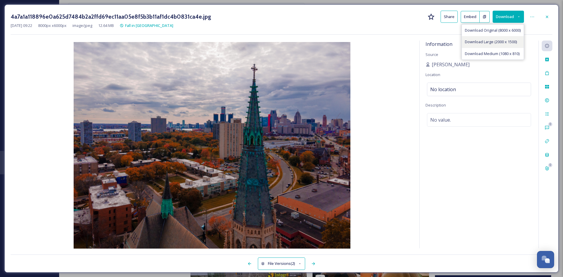
click at [465, 42] on span "Download Large (2000 x 1500)" at bounding box center [491, 42] width 52 height 6
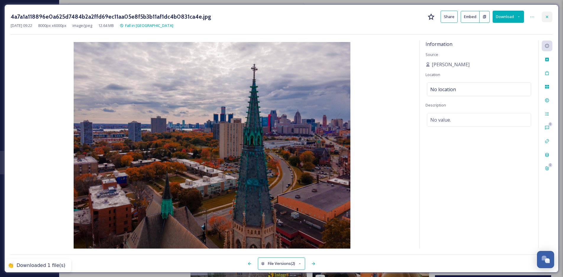
click at [465, 15] on icon at bounding box center [547, 16] width 5 height 5
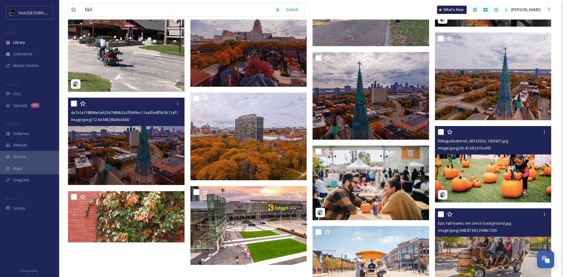
scroll to position [1111, 0]
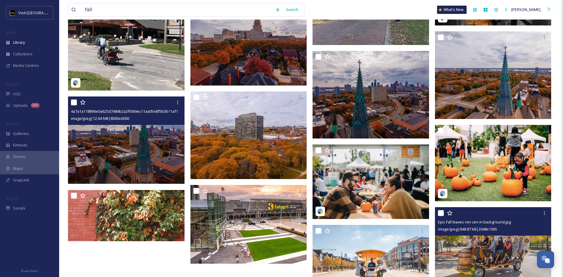
click at [141, 150] on img at bounding box center [126, 140] width 116 height 88
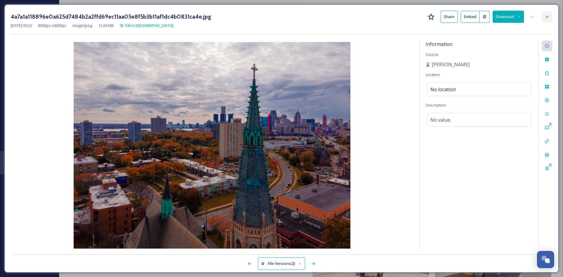
click at [465, 18] on icon at bounding box center [547, 16] width 5 height 5
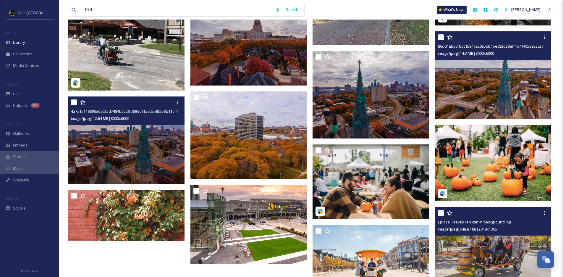
click at [465, 98] on img at bounding box center [493, 75] width 116 height 88
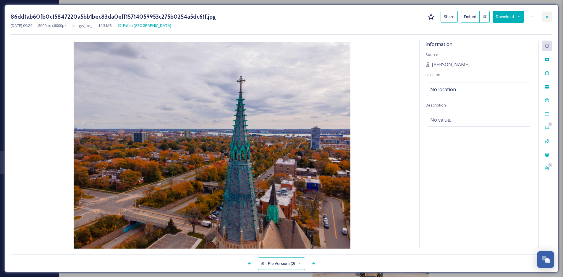
click at [465, 19] on icon at bounding box center [547, 16] width 5 height 5
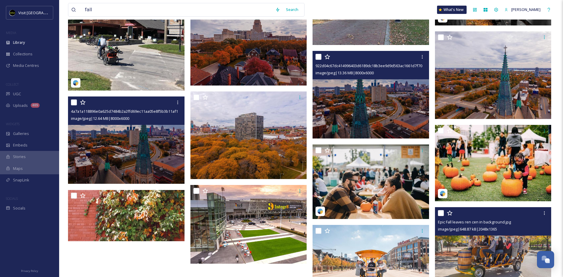
click at [387, 100] on img at bounding box center [370, 95] width 116 height 88
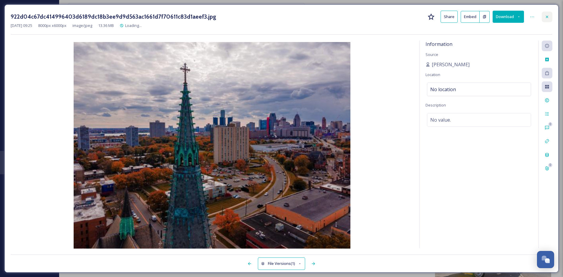
click at [465, 18] on icon at bounding box center [547, 16] width 5 height 5
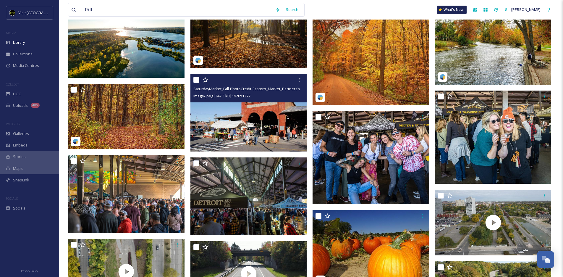
scroll to position [143, 0]
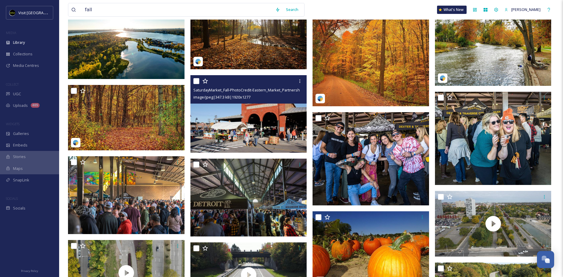
click at [272, 117] on img at bounding box center [248, 113] width 116 height 77
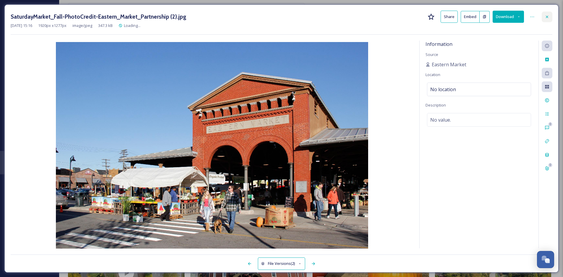
click at [465, 14] on div at bounding box center [547, 17] width 11 height 11
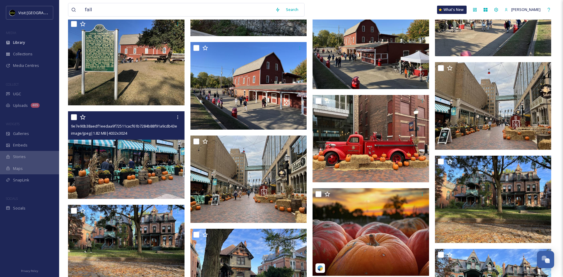
scroll to position [600, 0]
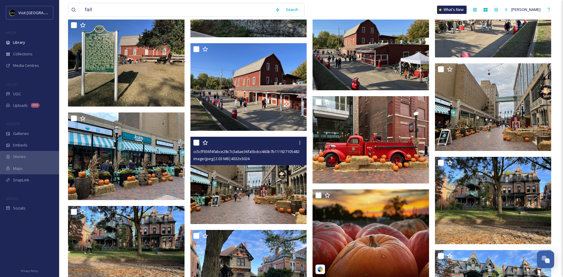
click at [243, 198] on img at bounding box center [248, 181] width 116 height 88
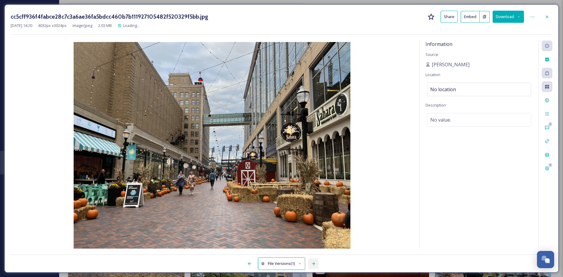
click at [311, 263] on icon at bounding box center [313, 263] width 5 height 5
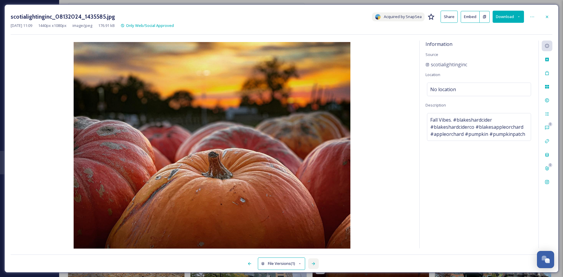
click at [311, 263] on icon at bounding box center [313, 263] width 5 height 5
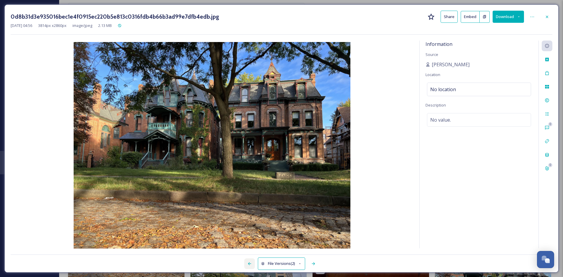
click at [249, 262] on icon at bounding box center [249, 263] width 3 height 3
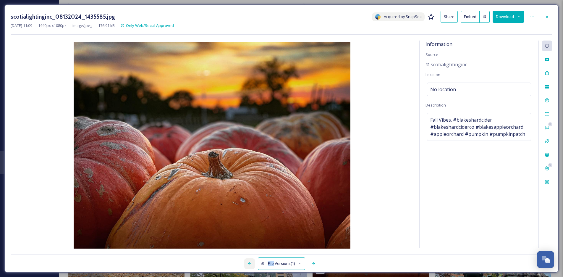
click at [249, 262] on icon at bounding box center [249, 263] width 3 height 3
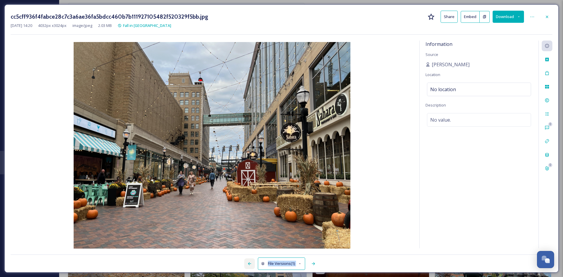
click at [249, 262] on icon at bounding box center [249, 263] width 3 height 3
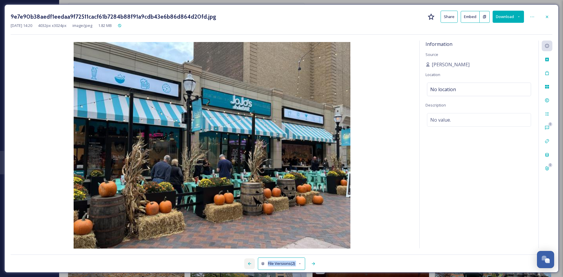
click at [249, 262] on icon at bounding box center [249, 263] width 3 height 3
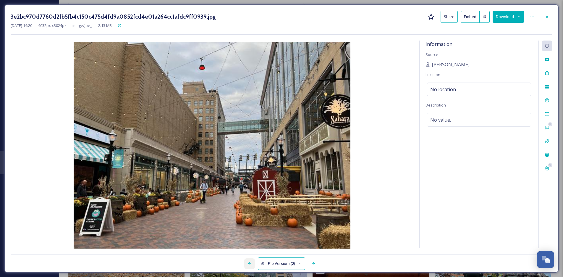
click at [249, 262] on icon at bounding box center [249, 263] width 3 height 3
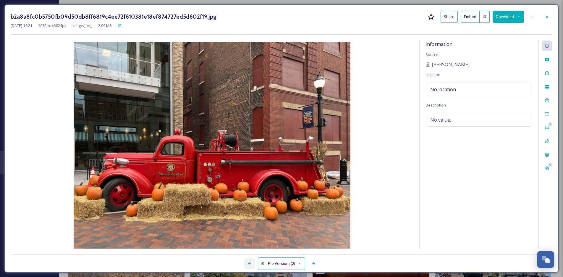
click at [249, 262] on icon at bounding box center [249, 263] width 3 height 3
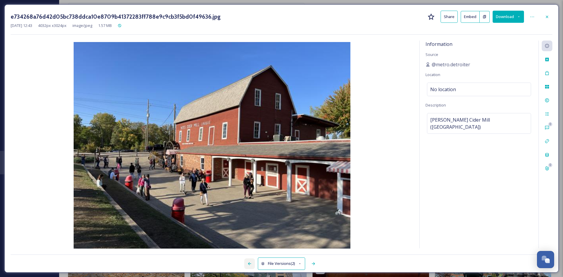
click at [249, 262] on icon at bounding box center [249, 263] width 3 height 3
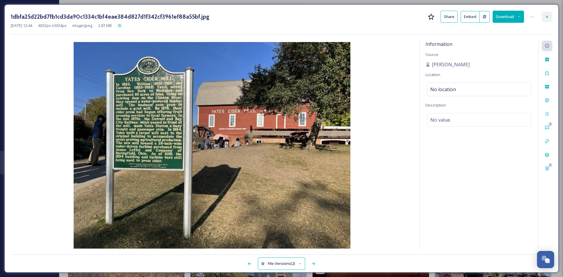
click at [465, 18] on div at bounding box center [547, 17] width 11 height 11
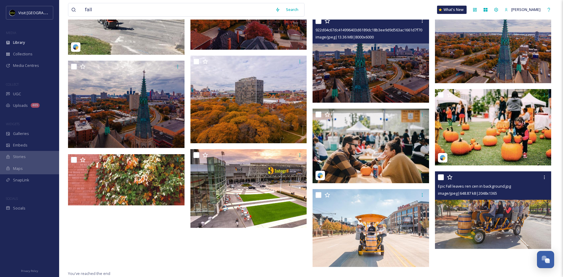
scroll to position [1147, 0]
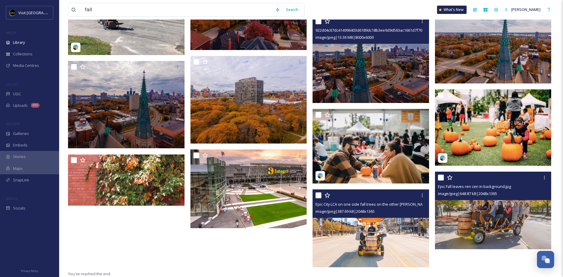
click at [378, 238] on img at bounding box center [370, 228] width 116 height 78
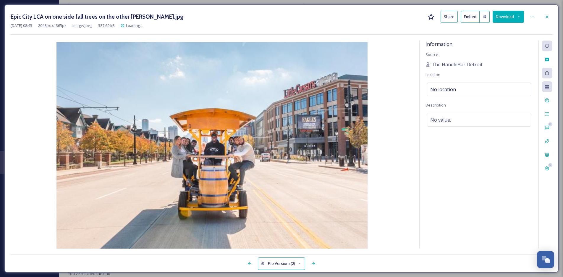
scroll to position [1129, 0]
click at [465, 18] on div at bounding box center [547, 17] width 11 height 11
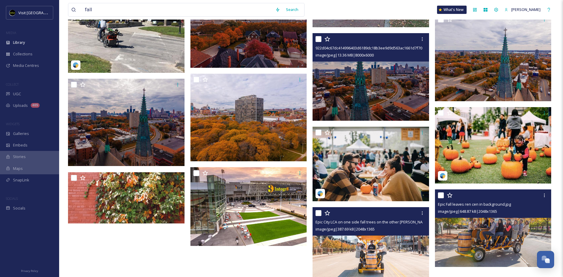
click at [465, 225] on img at bounding box center [493, 228] width 116 height 78
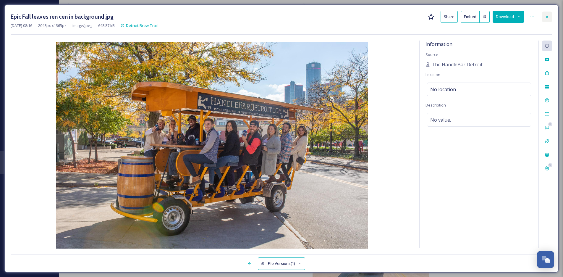
click at [465, 14] on div at bounding box center [547, 17] width 11 height 11
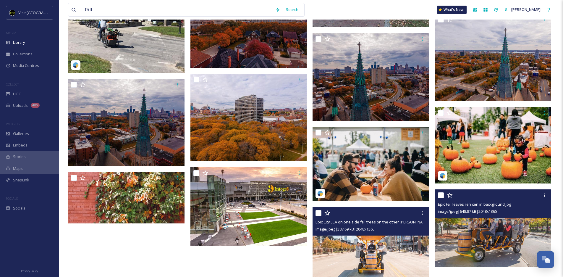
click at [357, 255] on img at bounding box center [370, 246] width 116 height 78
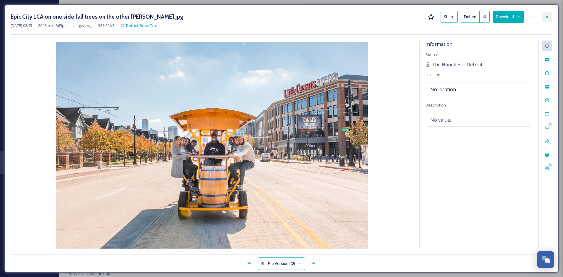
click at [465, 18] on div at bounding box center [547, 17] width 11 height 11
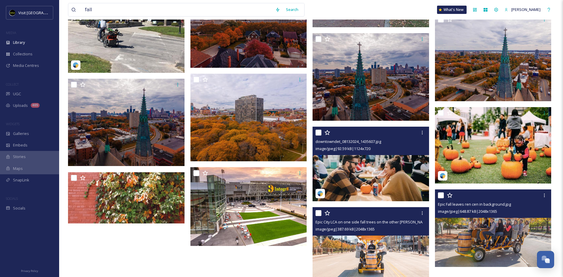
click at [394, 143] on div "downtowndet_08132024_1435607.jpg" at bounding box center [371, 141] width 112 height 7
click at [383, 175] on img at bounding box center [370, 164] width 116 height 74
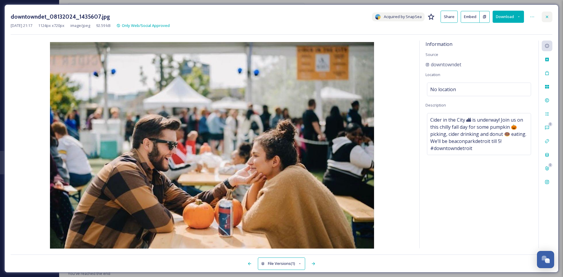
click at [465, 20] on div at bounding box center [547, 17] width 11 height 11
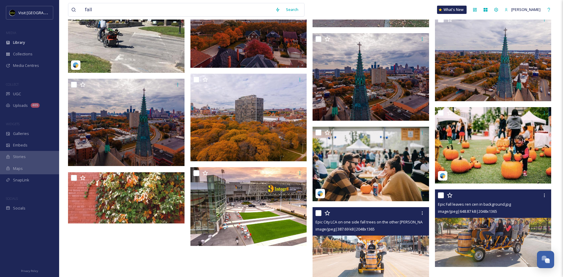
click at [374, 251] on img at bounding box center [370, 246] width 116 height 78
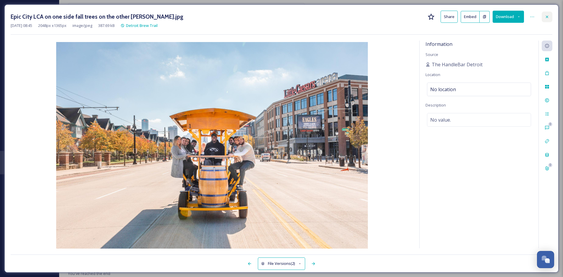
click at [465, 13] on div at bounding box center [547, 17] width 11 height 11
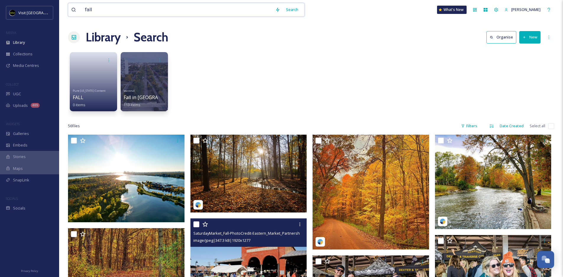
click at [131, 11] on input "fall" at bounding box center [177, 9] width 190 height 13
type input "lions"
click at [281, 10] on div "Search Press Enter to search" at bounding box center [288, 10] width 25 height 12
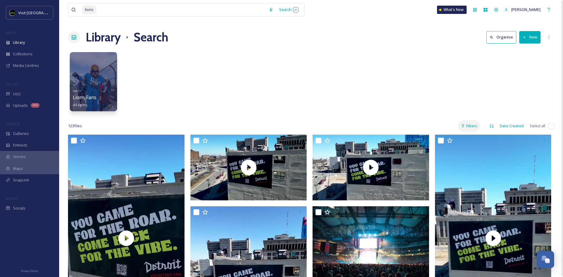
click at [465, 125] on div "Filters" at bounding box center [469, 126] width 22 height 12
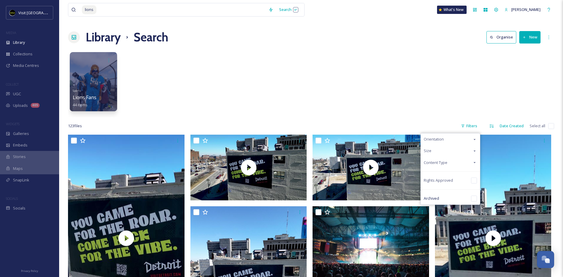
click at [444, 140] on span "Orientation" at bounding box center [434, 139] width 20 height 6
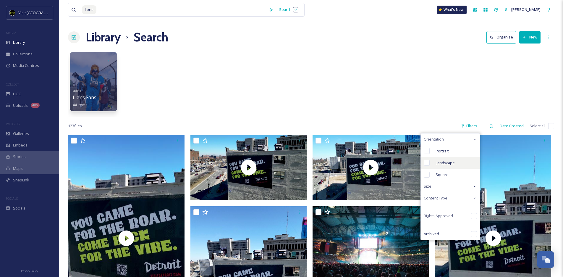
click at [456, 163] on div "Landscape" at bounding box center [450, 163] width 59 height 12
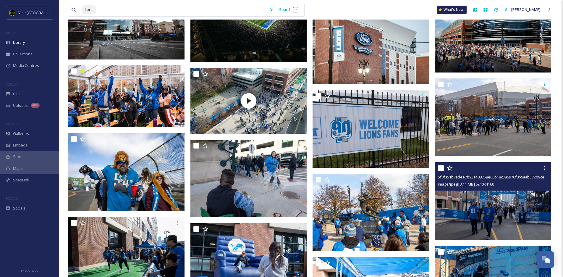
scroll to position [317, 0]
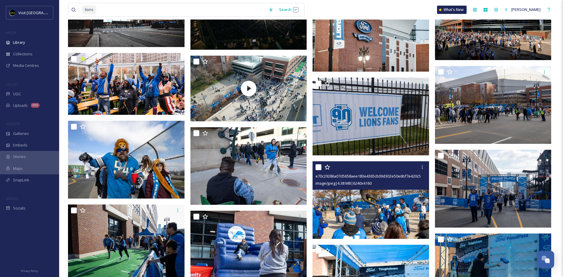
click at [382, 203] on img at bounding box center [370, 200] width 116 height 78
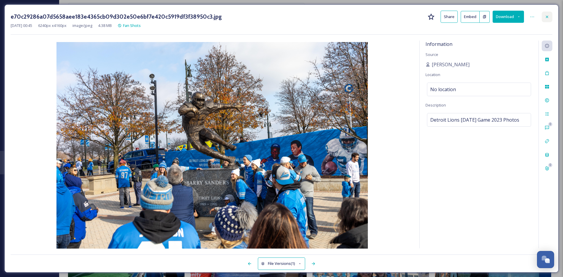
click at [465, 18] on icon at bounding box center [547, 16] width 5 height 5
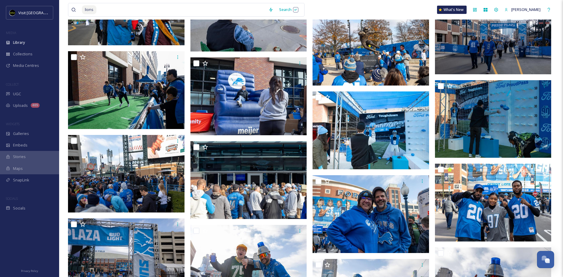
scroll to position [471, 0]
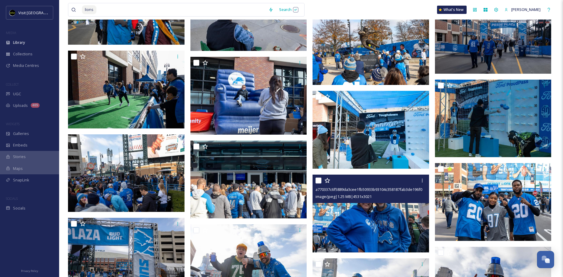
click at [383, 214] on img at bounding box center [370, 213] width 116 height 78
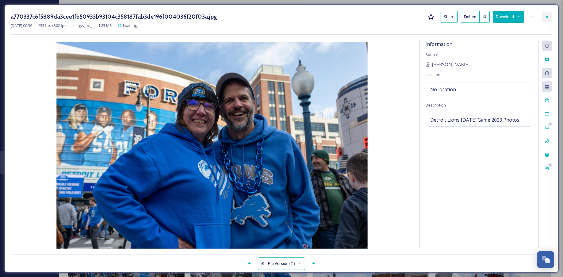
click at [465, 19] on div at bounding box center [547, 17] width 11 height 11
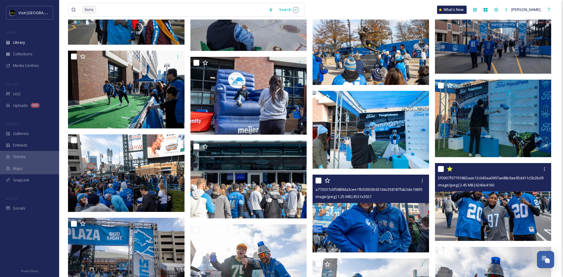
click at [465, 208] on img at bounding box center [493, 202] width 116 height 78
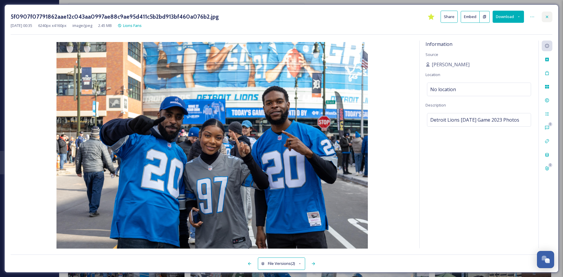
click at [465, 19] on div at bounding box center [547, 17] width 11 height 11
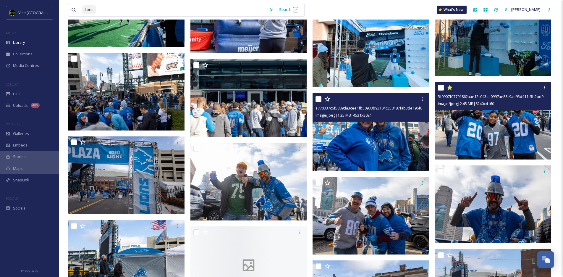
scroll to position [554, 0]
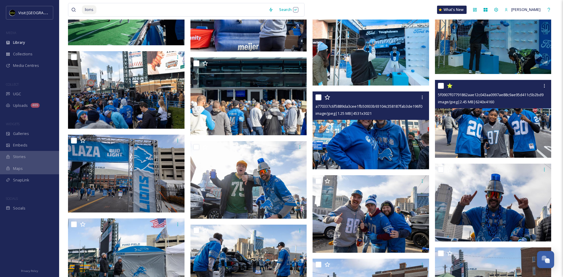
click at [465, 130] on img at bounding box center [493, 119] width 116 height 78
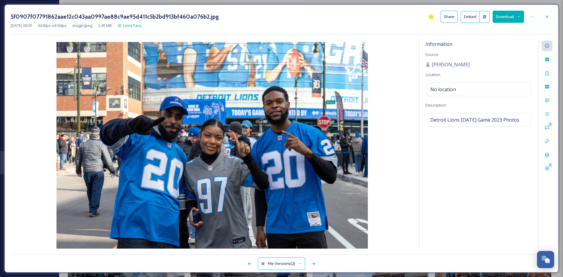
click at [465, 18] on button "Download" at bounding box center [508, 17] width 31 height 12
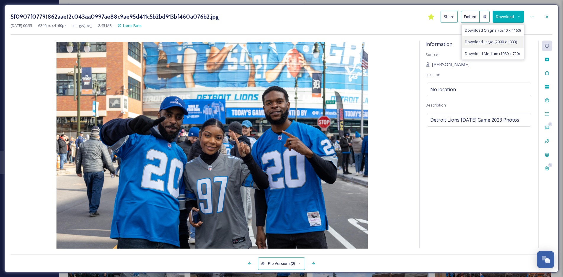
click at [465, 44] on span "Download Large (2000 x 1333)" at bounding box center [491, 42] width 52 height 6
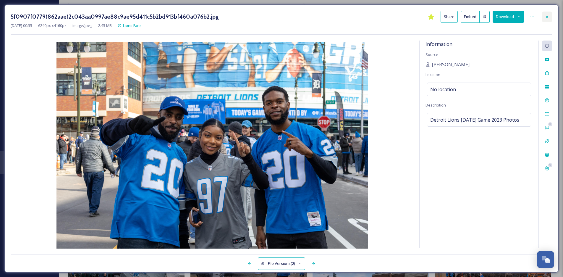
click at [465, 20] on div at bounding box center [547, 17] width 11 height 11
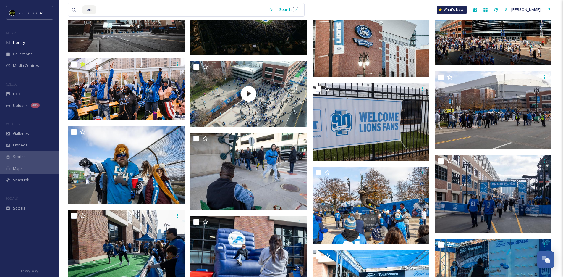
scroll to position [263, 0]
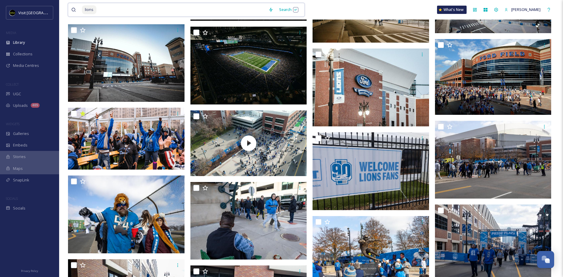
click at [142, 9] on input at bounding box center [181, 9] width 169 height 13
click at [141, 9] on input at bounding box center [181, 9] width 169 height 13
drag, startPoint x: 141, startPoint y: 9, endPoint x: 74, endPoint y: 9, distance: 67.1
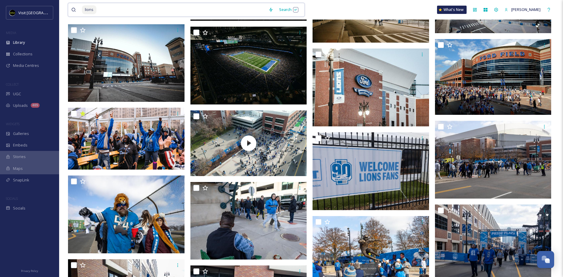
click at [74, 9] on div "lions" at bounding box center [168, 9] width 194 height 13
type input "l"
click at [370, 8] on div "View all files What's New [PERSON_NAME]" at bounding box center [311, 10] width 486 height 20
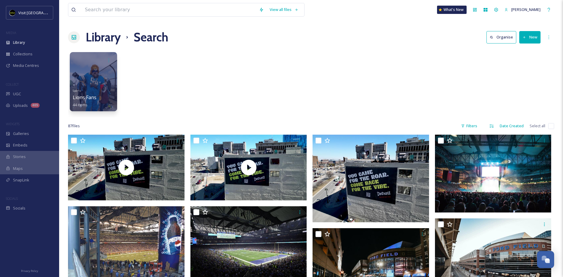
scroll to position [0, 0]
click at [166, 4] on input at bounding box center [169, 9] width 174 height 13
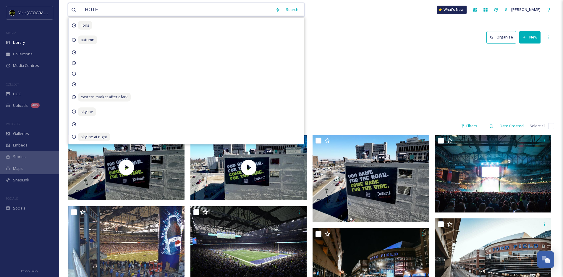
type input "HOTEL"
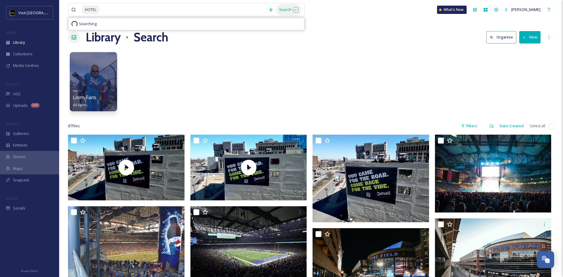
click at [294, 10] on div "Search" at bounding box center [288, 10] width 25 height 12
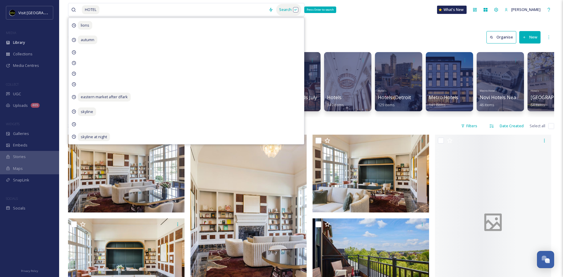
click at [294, 10] on div "Search Press Enter to search" at bounding box center [288, 10] width 25 height 12
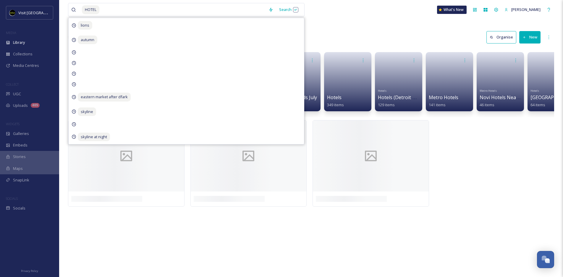
click at [355, 31] on div "Library Search Organise New" at bounding box center [311, 37] width 486 height 18
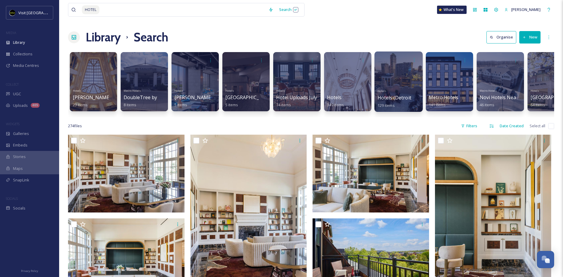
click at [385, 75] on div at bounding box center [398, 81] width 48 height 60
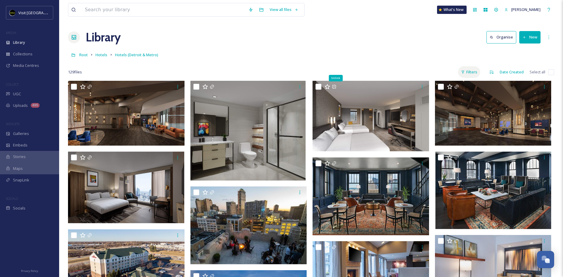
click at [465, 68] on div "Filters" at bounding box center [469, 72] width 22 height 12
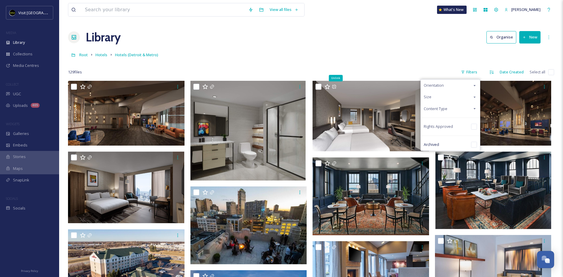
click at [460, 85] on div "Orientation" at bounding box center [450, 86] width 59 height 12
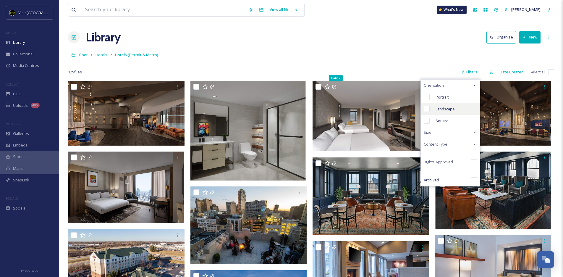
click at [457, 107] on div "Landscape" at bounding box center [450, 109] width 59 height 12
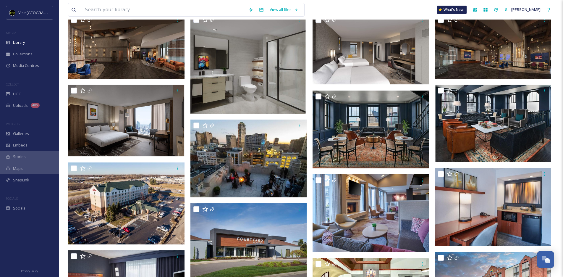
scroll to position [67, 0]
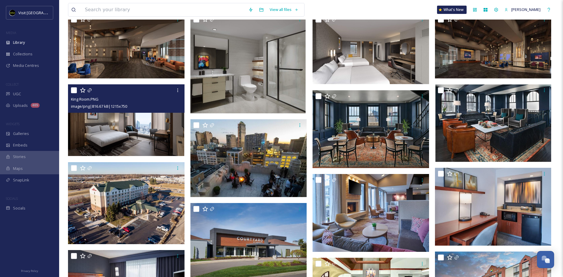
click at [141, 124] on img at bounding box center [126, 120] width 116 height 72
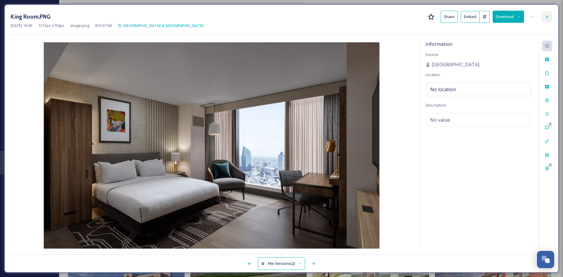
click at [465, 15] on icon at bounding box center [547, 16] width 5 height 5
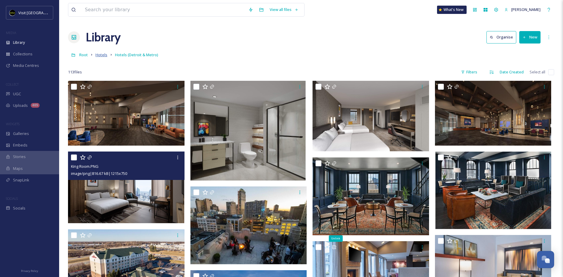
click at [103, 54] on span "Hotels" at bounding box center [101, 54] width 12 height 5
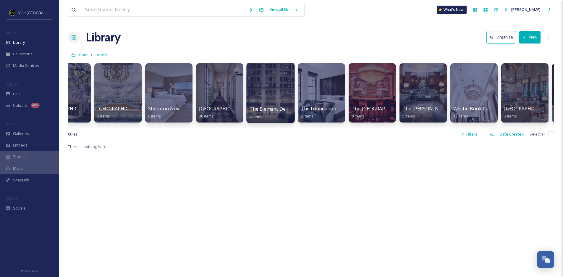
scroll to position [0, 638]
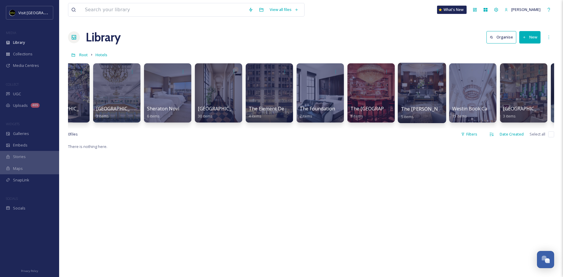
click at [425, 101] on div at bounding box center [422, 93] width 48 height 60
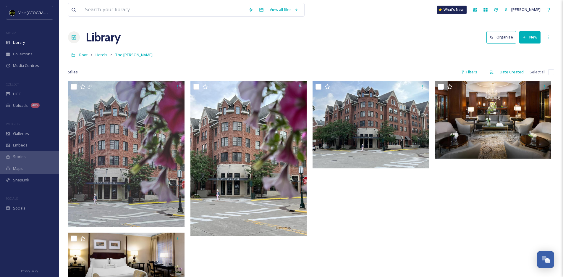
click at [104, 58] on link "Hotels" at bounding box center [101, 54] width 12 height 7
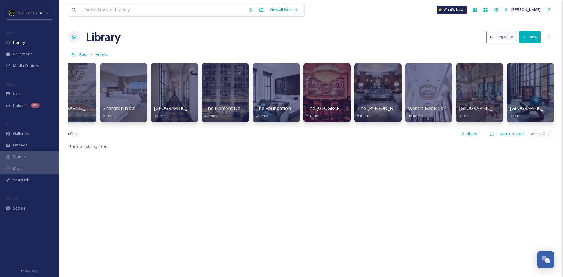
scroll to position [0, 0]
click at [465, 86] on div at bounding box center [530, 92] width 48 height 60
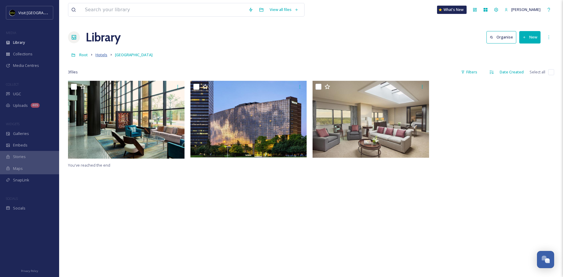
click at [97, 57] on span "Hotels" at bounding box center [101, 54] width 12 height 5
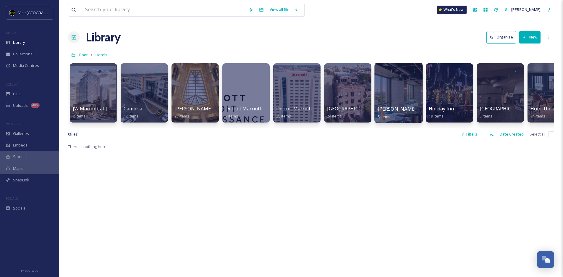
click at [392, 94] on div at bounding box center [398, 93] width 48 height 60
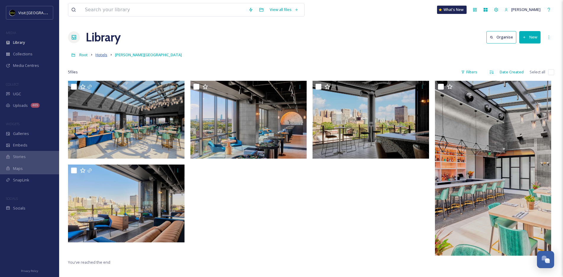
click at [99, 55] on span "Hotels" at bounding box center [101, 54] width 12 height 5
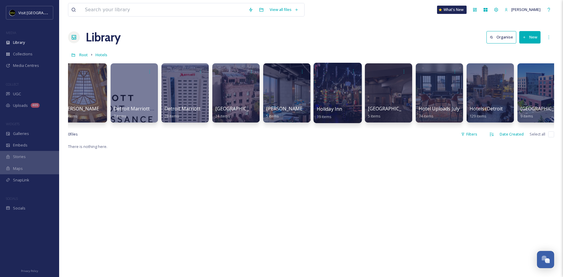
scroll to position [0, 114]
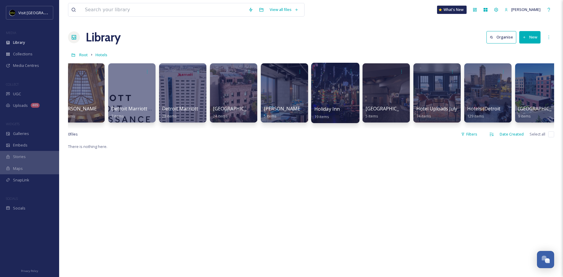
click at [323, 96] on div at bounding box center [335, 93] width 48 height 60
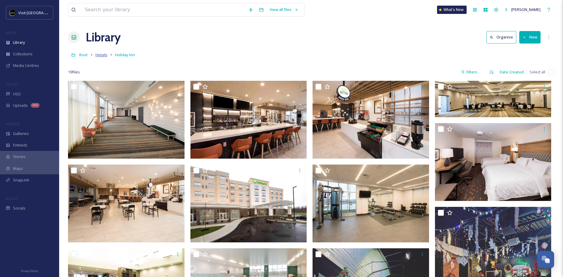
click at [100, 55] on span "Hotels" at bounding box center [101, 54] width 12 height 5
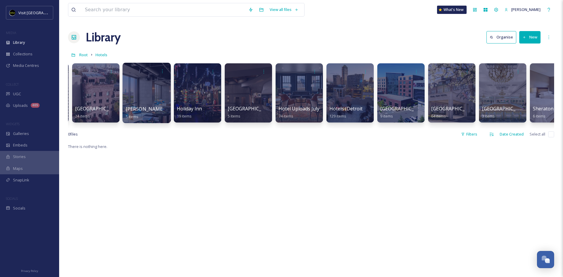
scroll to position [0, 253]
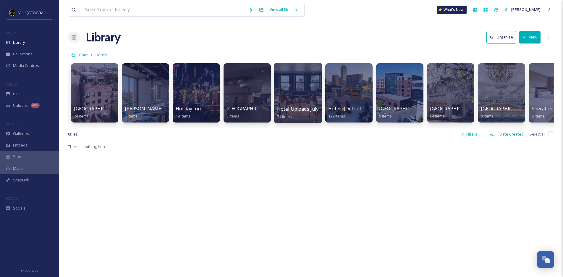
click at [299, 98] on div at bounding box center [298, 93] width 48 height 60
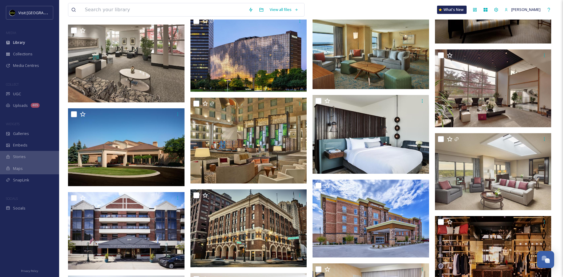
scroll to position [1154, 0]
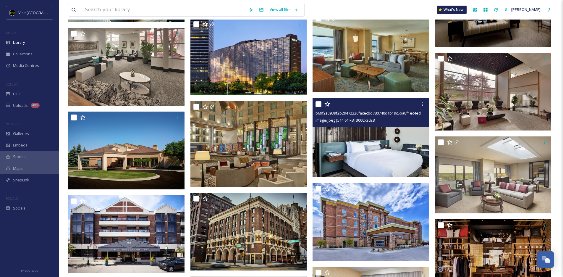
click at [368, 146] on img at bounding box center [370, 137] width 116 height 79
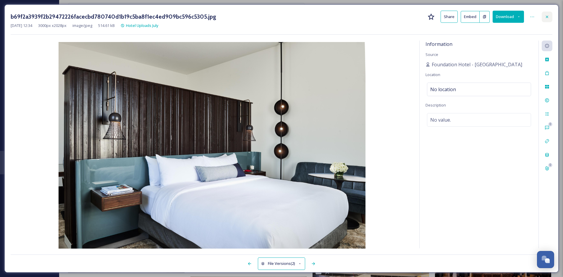
click at [465, 19] on icon at bounding box center [547, 16] width 5 height 5
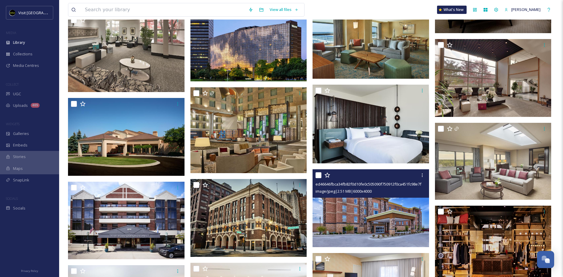
scroll to position [1167, 0]
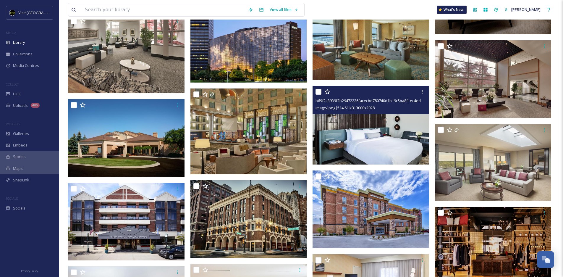
click at [369, 148] on img at bounding box center [370, 125] width 116 height 79
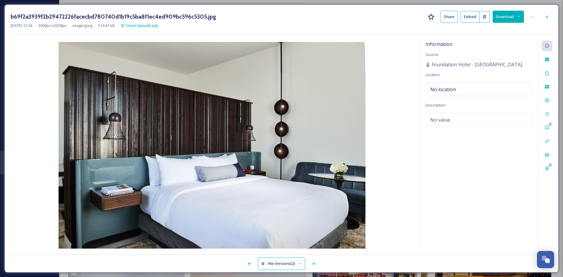
click at [465, 19] on button "Download" at bounding box center [508, 17] width 31 height 12
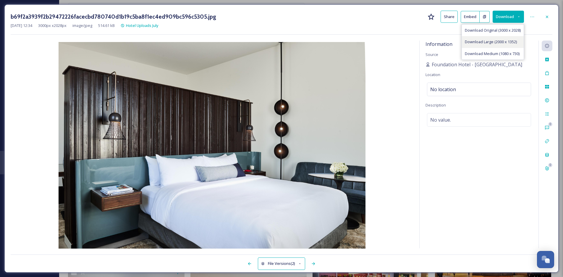
click at [465, 44] on span "Download Large (2000 x 1352)" at bounding box center [491, 42] width 52 height 6
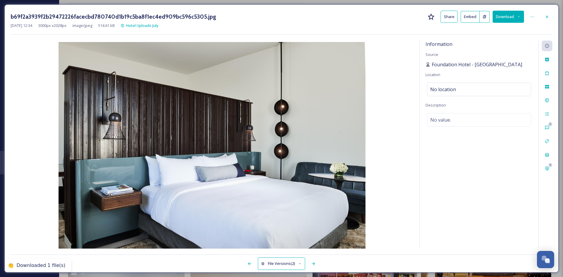
click at [465, 64] on span "Foundation Hotel - [GEOGRAPHIC_DATA]" at bounding box center [477, 64] width 90 height 7
click at [465, 20] on div at bounding box center [547, 17] width 11 height 11
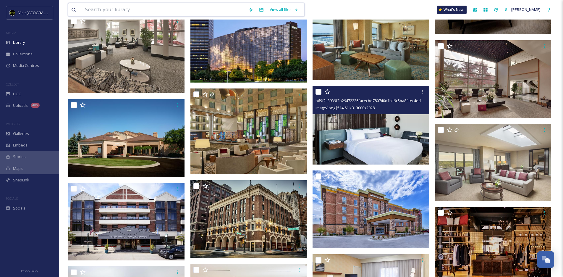
click at [193, 8] on input at bounding box center [163, 9] width 163 height 13
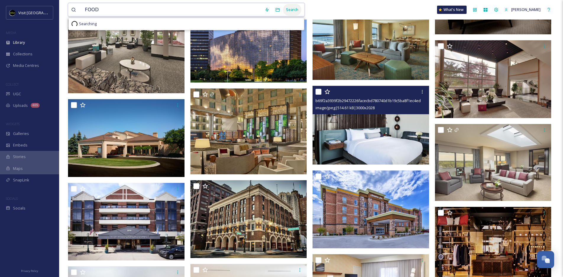
type input "FOOD"
click at [297, 10] on div "Search" at bounding box center [292, 10] width 18 height 12
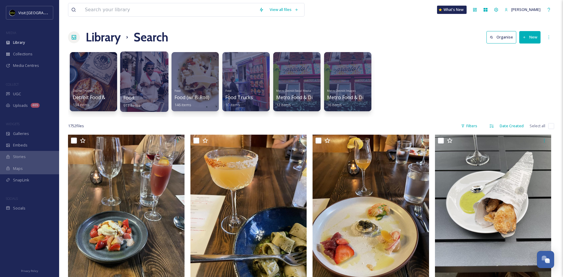
click at [143, 83] on div at bounding box center [144, 81] width 48 height 60
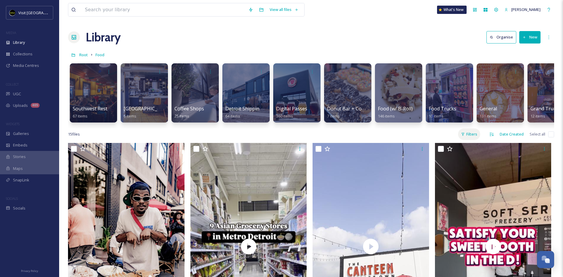
click at [465, 132] on div "Filters" at bounding box center [469, 134] width 22 height 12
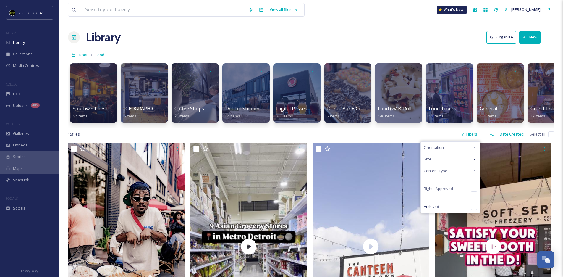
click at [450, 148] on div "Orientation" at bounding box center [450, 148] width 59 height 12
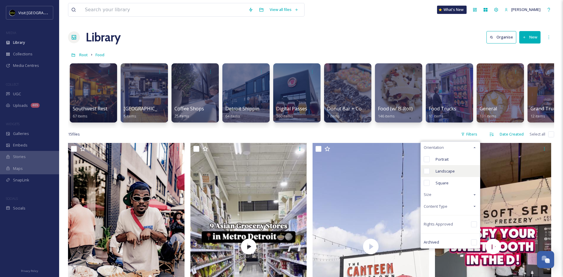
click at [453, 174] on div "Landscape" at bounding box center [450, 171] width 59 height 12
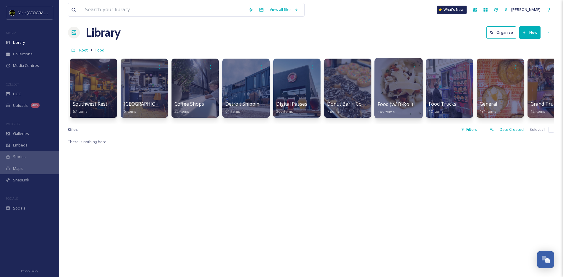
click at [390, 87] on div at bounding box center [398, 88] width 48 height 60
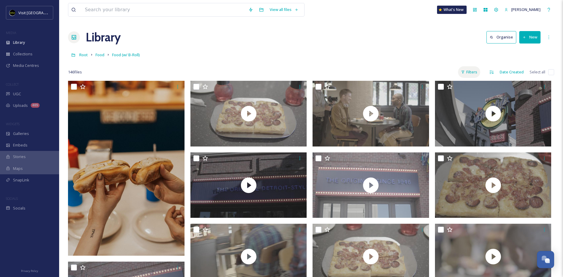
click at [465, 72] on div "Filters" at bounding box center [469, 72] width 22 height 12
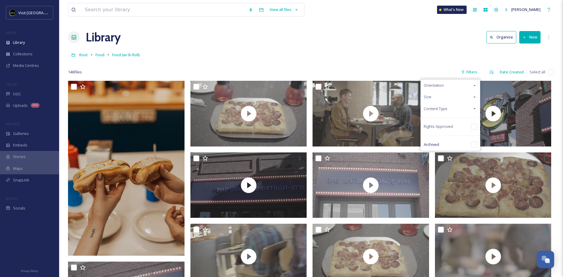
click at [454, 89] on div "Orientation" at bounding box center [450, 86] width 59 height 12
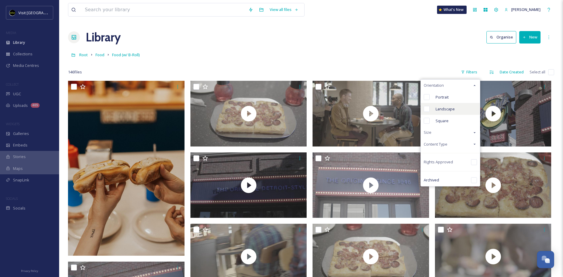
click at [456, 108] on div "Landscape" at bounding box center [450, 109] width 59 height 12
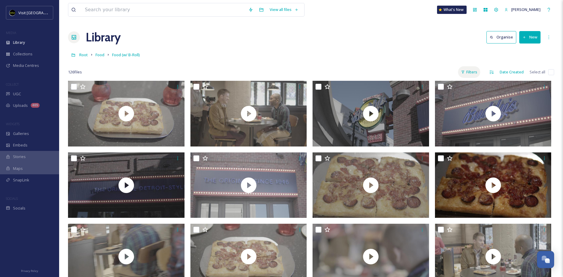
click at [465, 72] on div "Filters" at bounding box center [469, 72] width 22 height 12
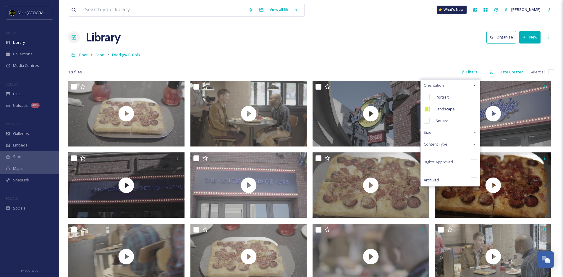
click at [456, 142] on div "Content Type" at bounding box center [450, 144] width 59 height 12
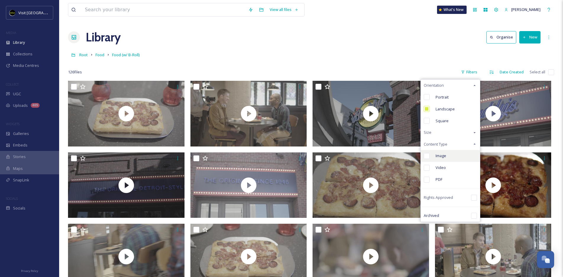
click at [450, 158] on div "Image" at bounding box center [450, 156] width 59 height 12
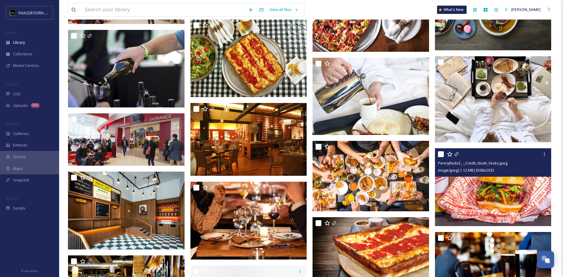
scroll to position [1342, 0]
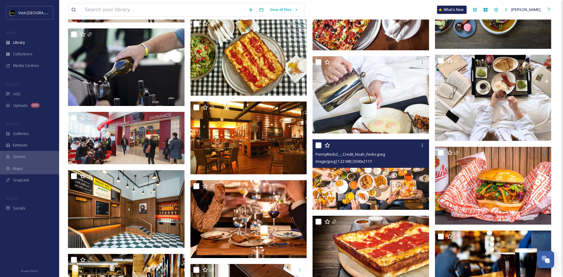
click at [389, 178] on img at bounding box center [370, 174] width 116 height 70
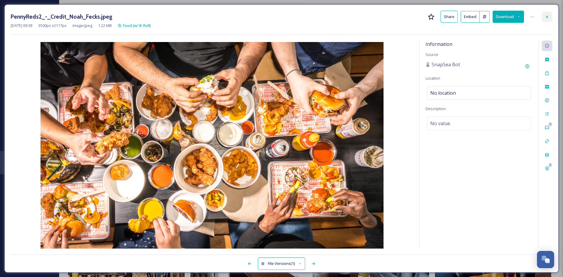
click at [465, 18] on div at bounding box center [547, 17] width 11 height 11
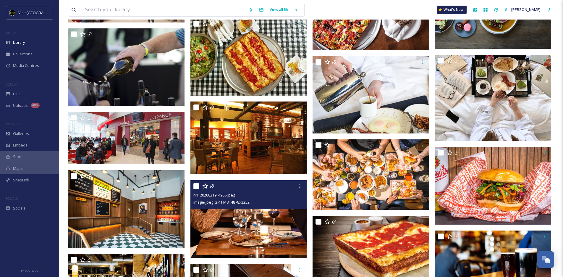
click at [230, 231] on img at bounding box center [248, 219] width 116 height 78
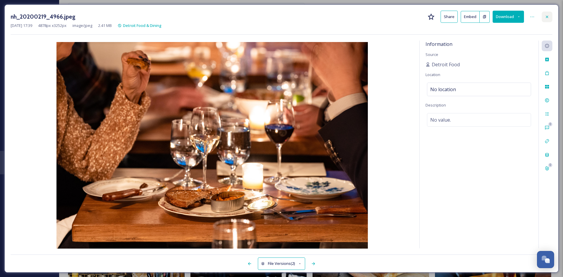
click at [465, 20] on div at bounding box center [547, 17] width 11 height 11
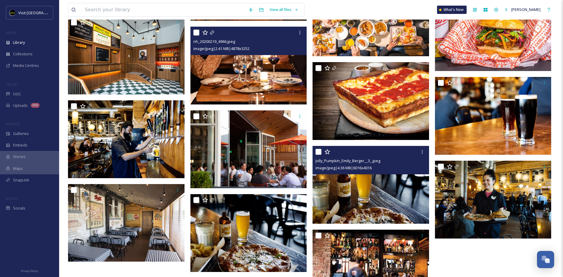
scroll to position [1496, 0]
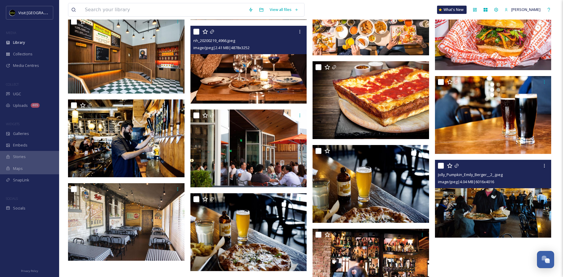
click at [465, 216] on img at bounding box center [493, 199] width 116 height 78
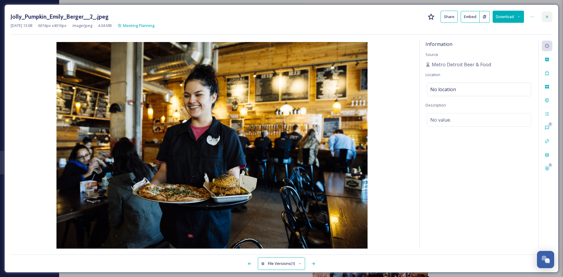
click at [465, 18] on div at bounding box center [547, 17] width 11 height 11
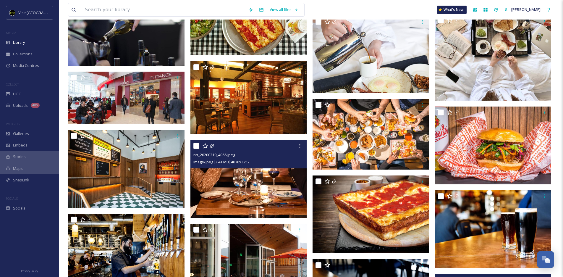
scroll to position [1427, 0]
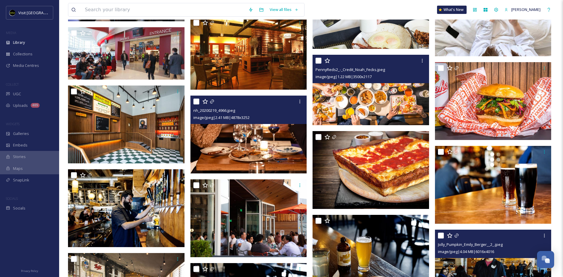
click at [369, 108] on img at bounding box center [370, 90] width 116 height 70
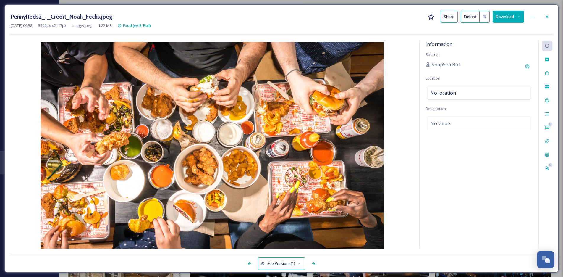
click at [465, 19] on button "Download" at bounding box center [508, 17] width 31 height 12
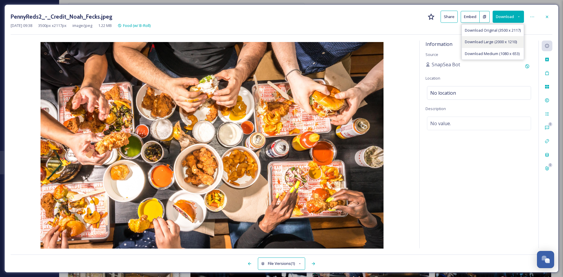
click at [465, 45] on div "Download Large (2000 x 1210)" at bounding box center [493, 42] width 62 height 12
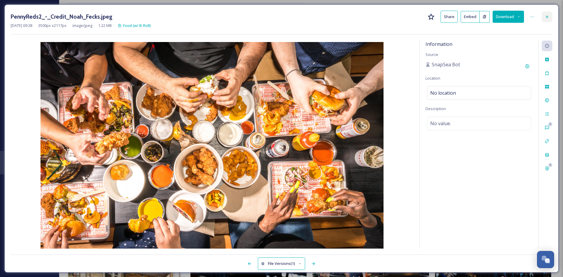
click at [465, 18] on icon at bounding box center [547, 16] width 5 height 5
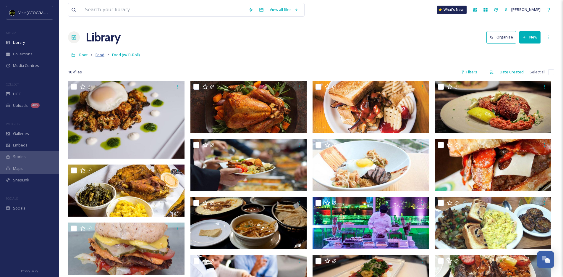
click at [100, 57] on span "Food" at bounding box center [99, 54] width 9 height 5
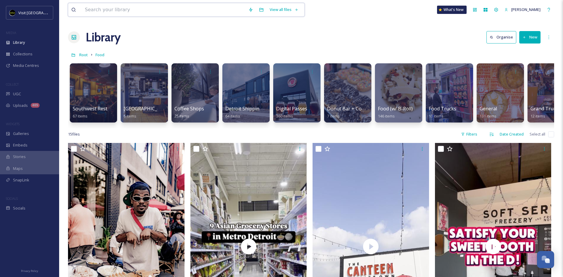
click at [162, 7] on input at bounding box center [163, 9] width 163 height 13
type input "corktown"
click at [291, 7] on div "Search" at bounding box center [292, 10] width 18 height 12
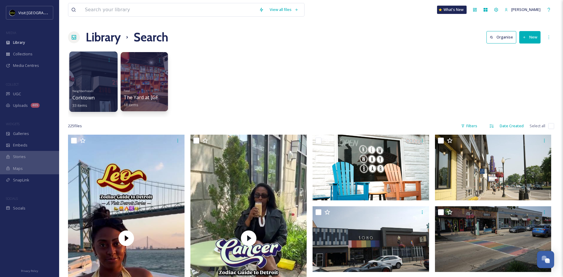
click at [85, 66] on div at bounding box center [93, 81] width 48 height 60
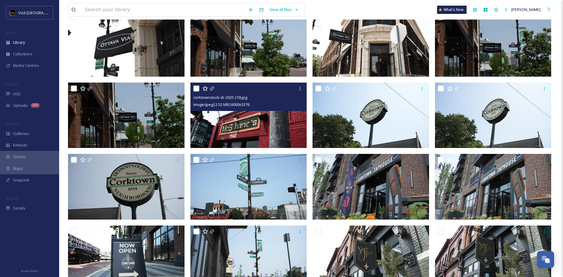
scroll to position [356, 0]
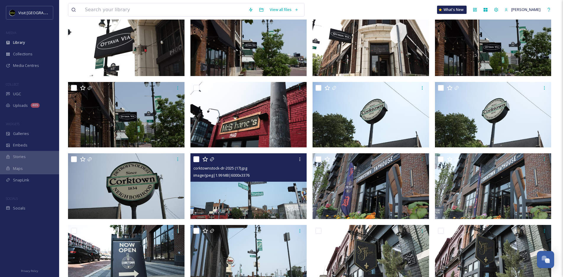
click at [286, 200] on img at bounding box center [248, 186] width 116 height 66
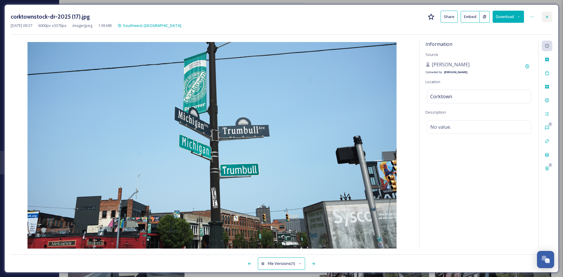
click at [465, 16] on icon at bounding box center [547, 16] width 2 height 2
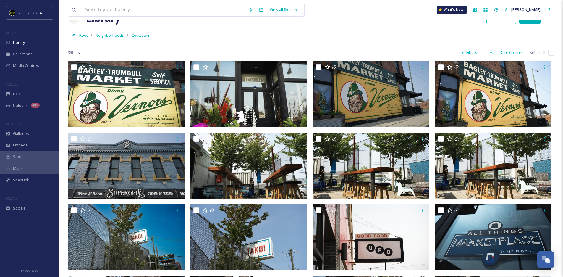
scroll to position [17, 0]
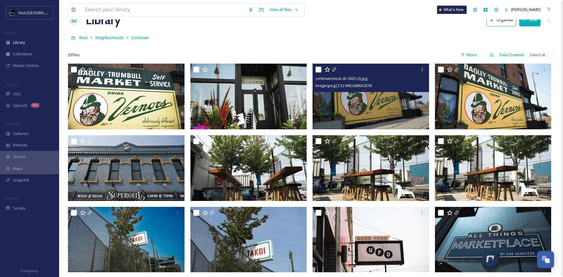
click at [363, 97] on img at bounding box center [370, 97] width 116 height 66
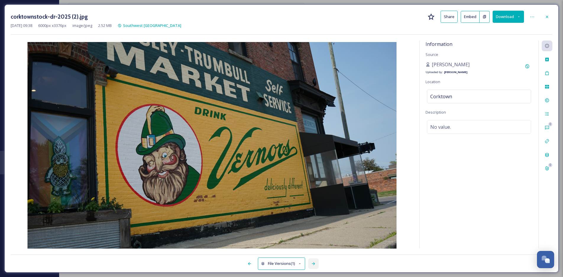
click at [316, 263] on icon at bounding box center [313, 263] width 5 height 5
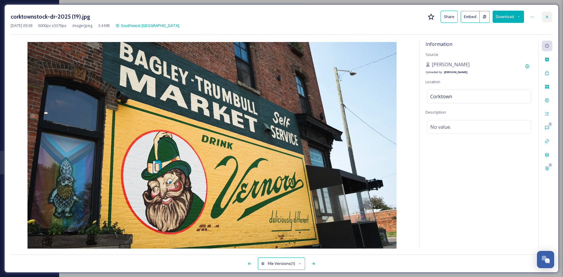
click at [465, 17] on icon at bounding box center [547, 16] width 5 height 5
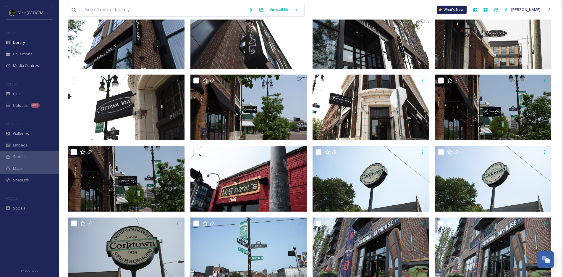
scroll to position [292, 0]
click at [407, 187] on img at bounding box center [370, 179] width 116 height 66
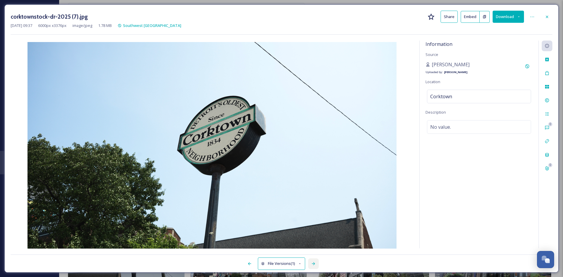
click at [311, 263] on div at bounding box center [313, 263] width 11 height 11
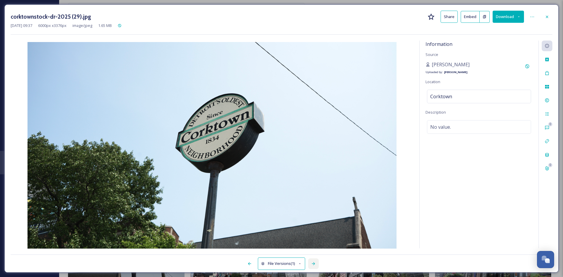
click at [311, 263] on div at bounding box center [313, 263] width 11 height 11
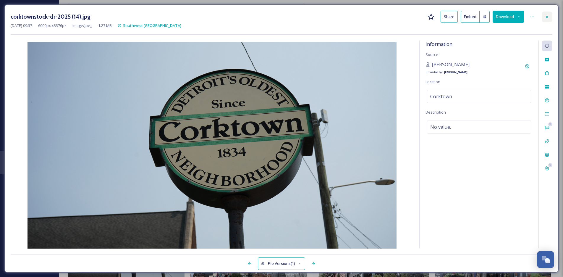
click at [465, 21] on div at bounding box center [547, 17] width 11 height 11
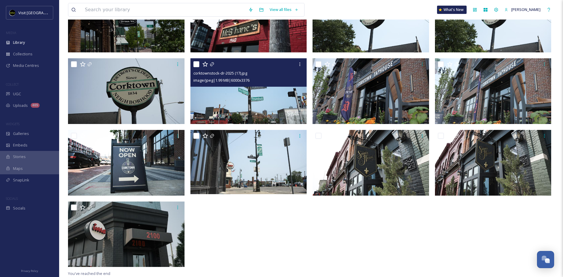
scroll to position [451, 0]
click at [281, 98] on img at bounding box center [248, 91] width 116 height 66
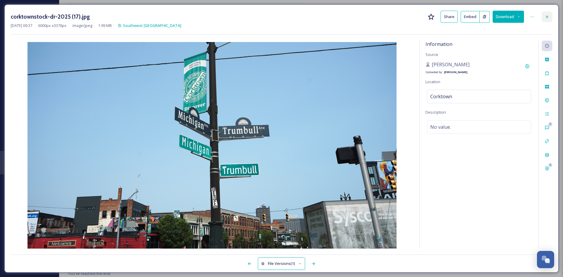
click at [465, 12] on div at bounding box center [547, 17] width 11 height 11
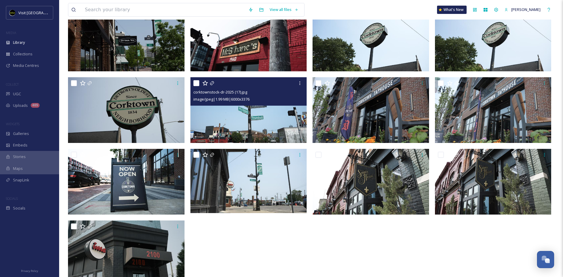
scroll to position [431, 0]
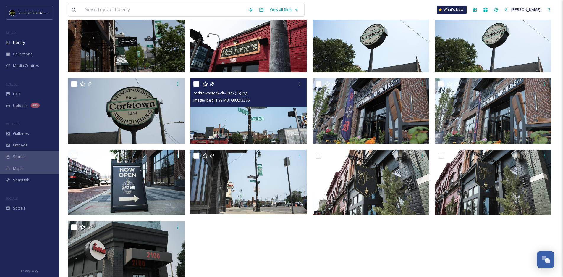
click at [251, 189] on img at bounding box center [248, 182] width 116 height 64
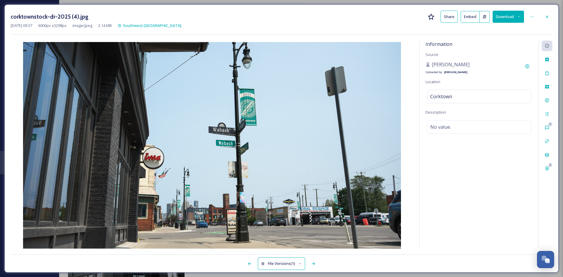
click at [465, 20] on div "corktownstock-dr-2025 (4).jpg Share Embed Download" at bounding box center [282, 17] width 542 height 12
click at [465, 18] on div at bounding box center [547, 17] width 11 height 11
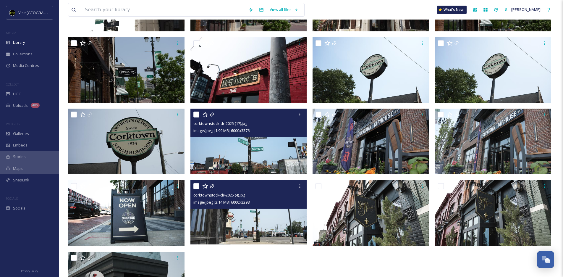
scroll to position [413, 0]
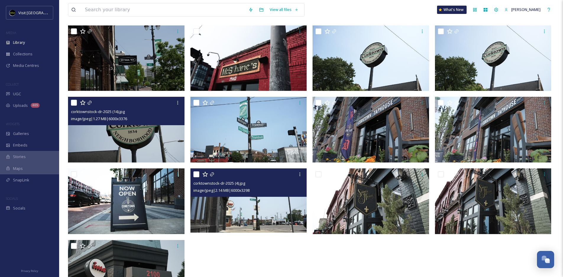
click at [149, 152] on img at bounding box center [126, 130] width 116 height 66
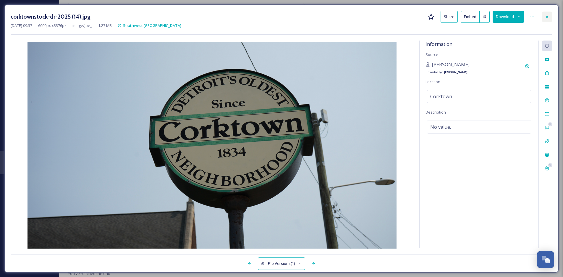
click at [465, 18] on icon at bounding box center [547, 16] width 5 height 5
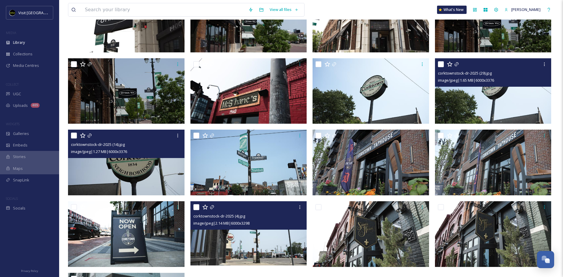
click at [465, 92] on img at bounding box center [493, 91] width 116 height 66
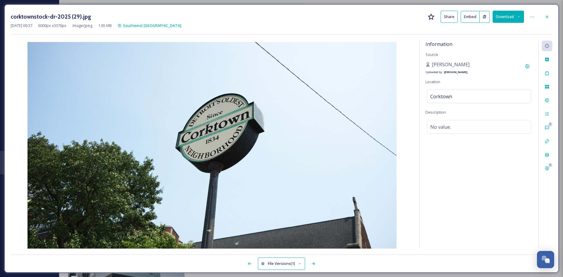
click at [465, 16] on button "Download" at bounding box center [508, 17] width 31 height 12
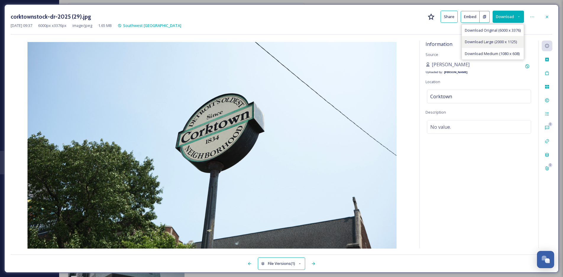
click at [465, 40] on span "Download Large (2000 x 1125)" at bounding box center [491, 42] width 52 height 6
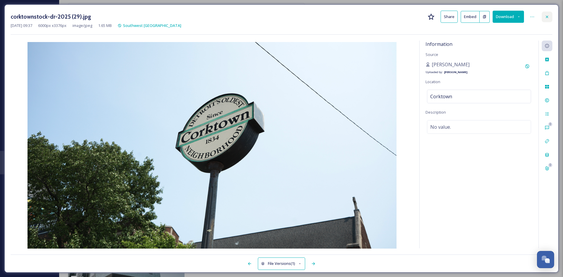
click at [465, 21] on div at bounding box center [547, 17] width 11 height 11
